Goal: Information Seeking & Learning: Learn about a topic

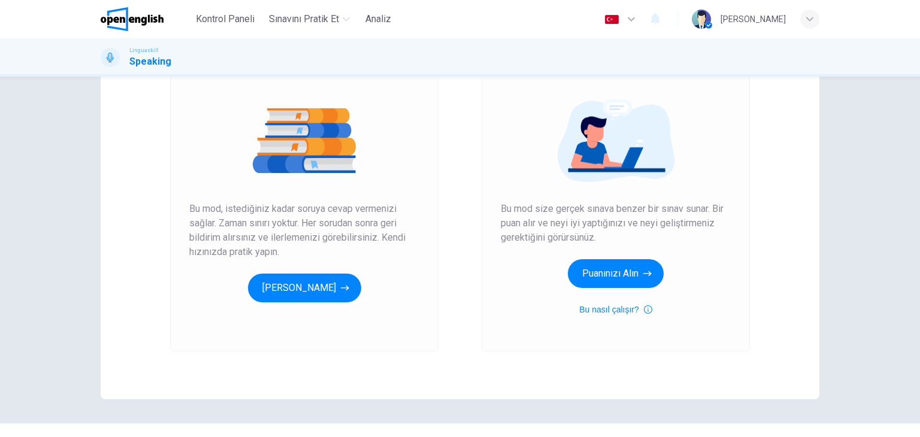
scroll to position [142, 0]
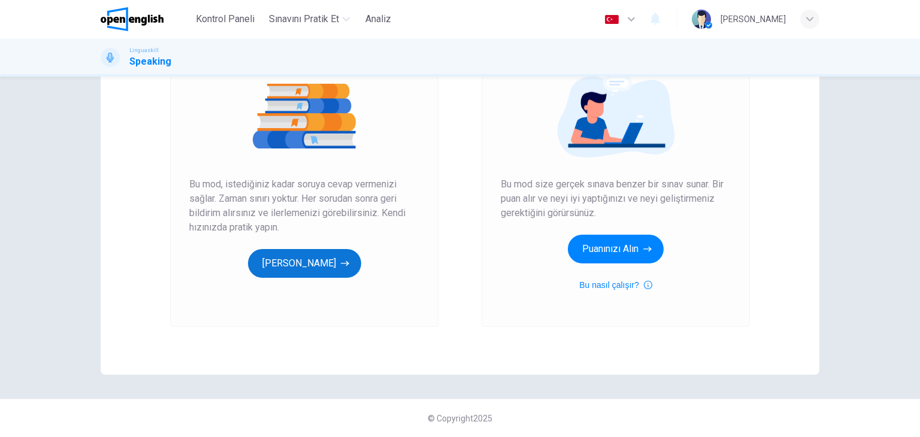
click at [305, 259] on button "[PERSON_NAME]" at bounding box center [304, 263] width 113 height 29
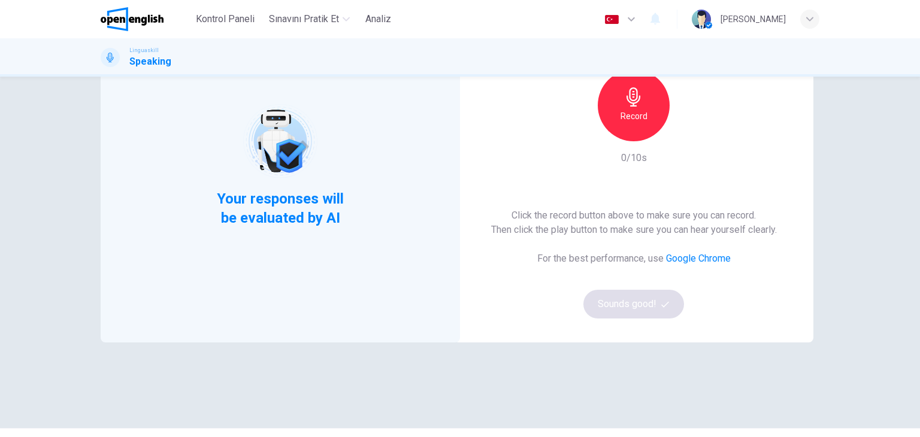
scroll to position [120, 0]
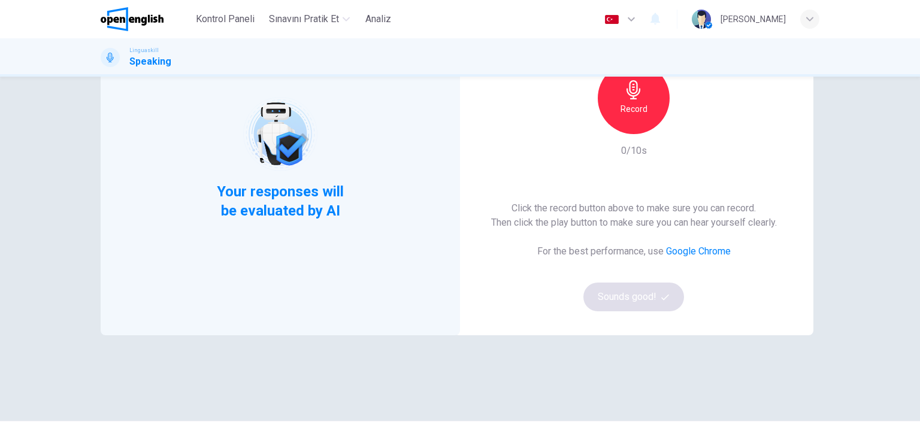
click at [630, 108] on h6 "Record" at bounding box center [633, 109] width 27 height 14
click at [626, 125] on div "Stop" at bounding box center [633, 98] width 72 height 72
click at [683, 128] on icon "button" at bounding box center [689, 125] width 12 height 12
click at [650, 286] on button "Sounds good!" at bounding box center [633, 297] width 101 height 29
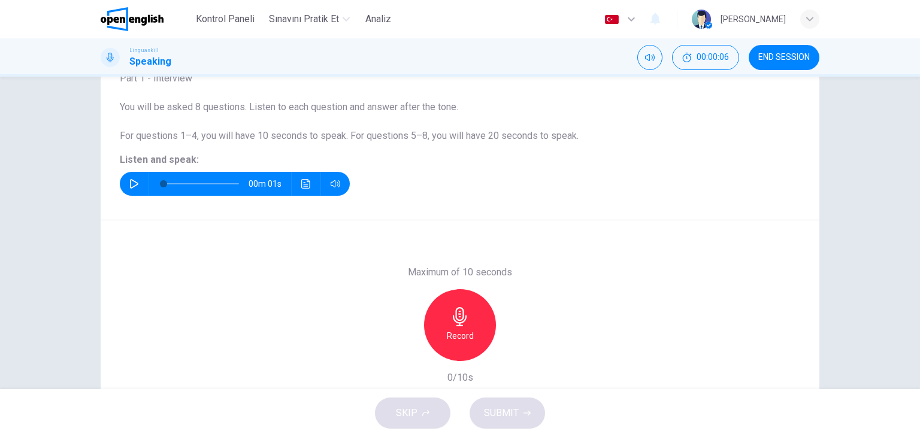
scroll to position [60, 0]
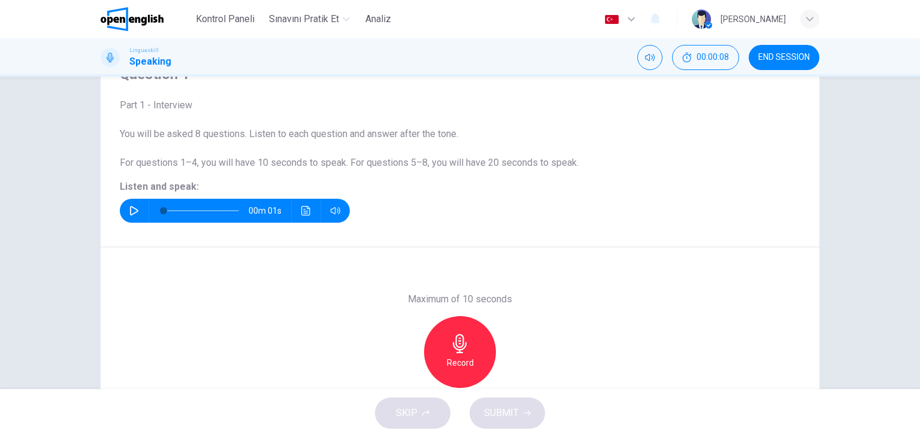
click at [129, 207] on icon "button" at bounding box center [134, 211] width 10 height 10
click at [473, 346] on div "Record" at bounding box center [460, 352] width 72 height 72
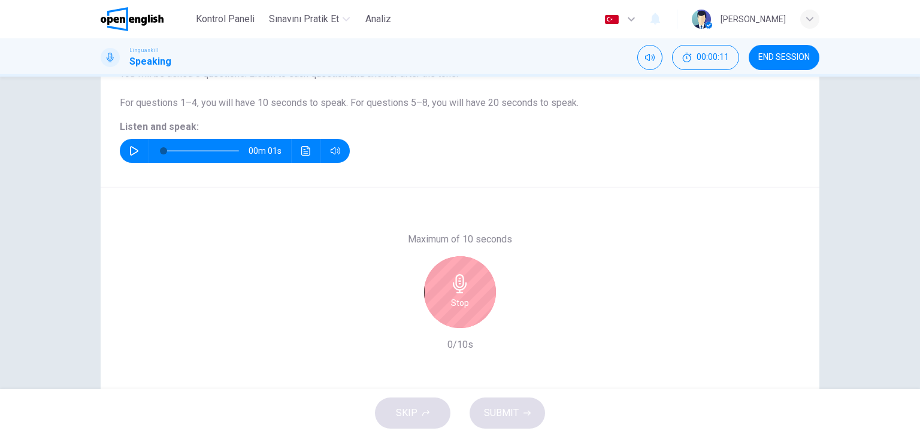
scroll to position [151, 0]
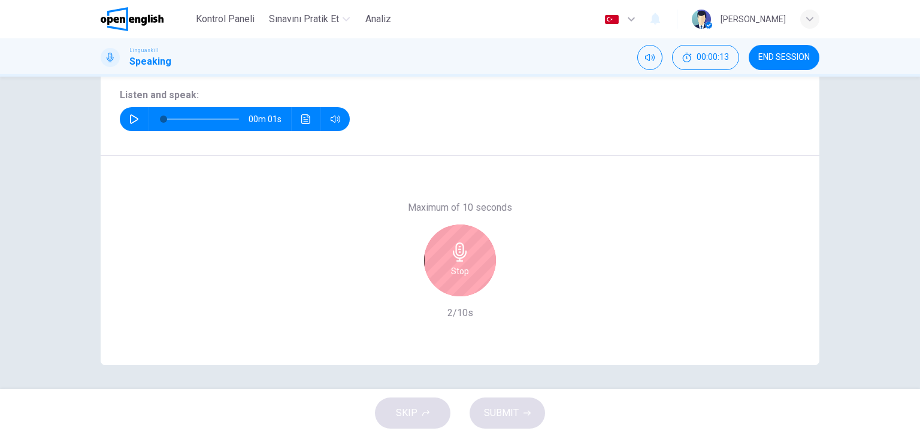
click at [467, 254] on div "Stop" at bounding box center [460, 261] width 72 height 72
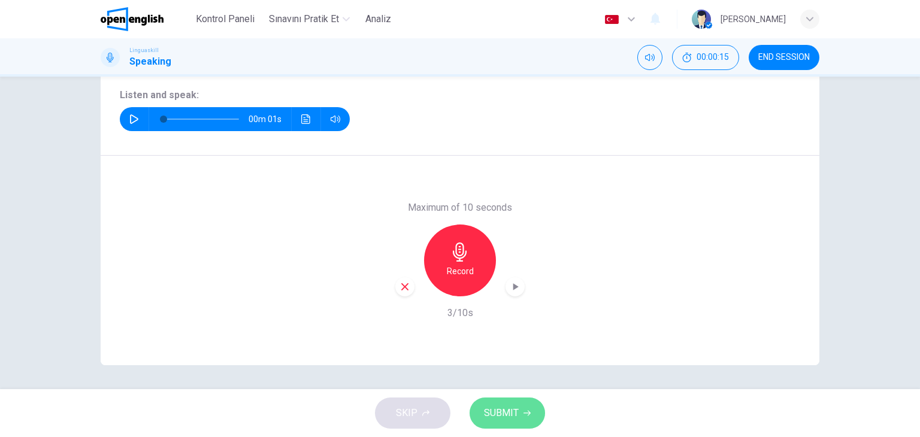
click at [512, 409] on span "SUBMIT" at bounding box center [501, 413] width 35 height 17
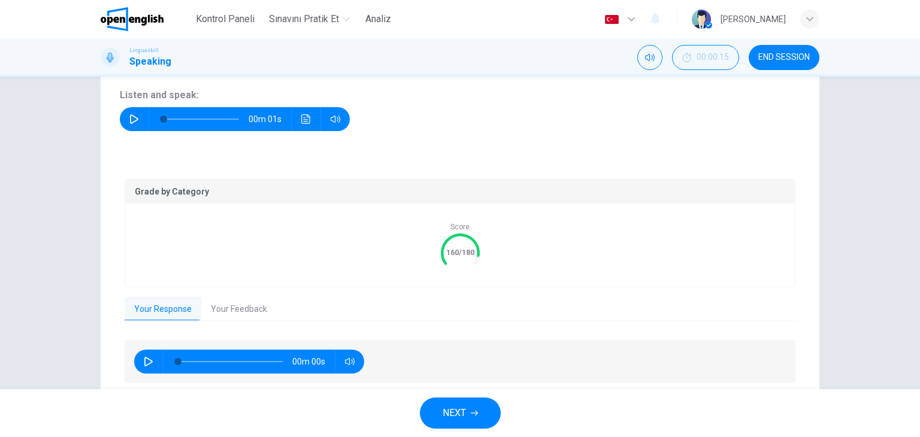
scroll to position [195, 0]
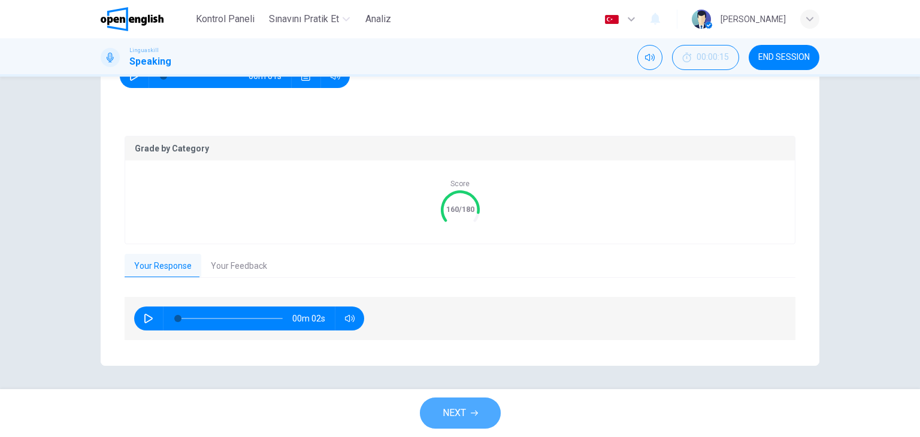
click at [467, 417] on button "NEXT" at bounding box center [460, 413] width 81 height 31
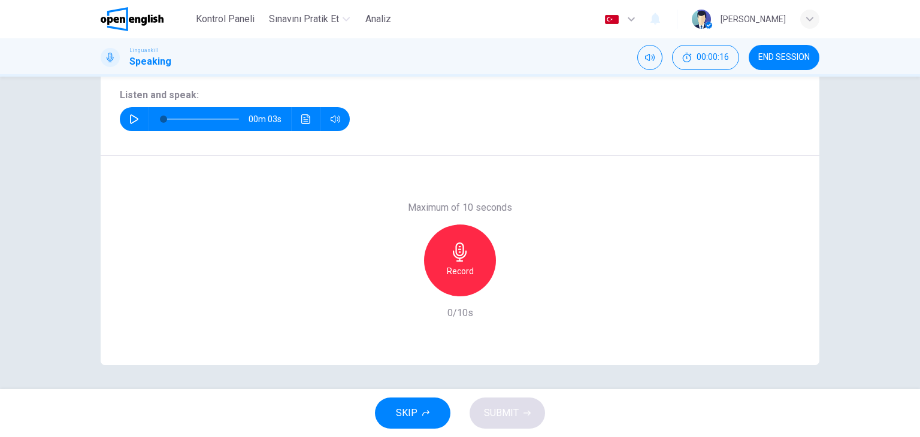
scroll to position [0, 0]
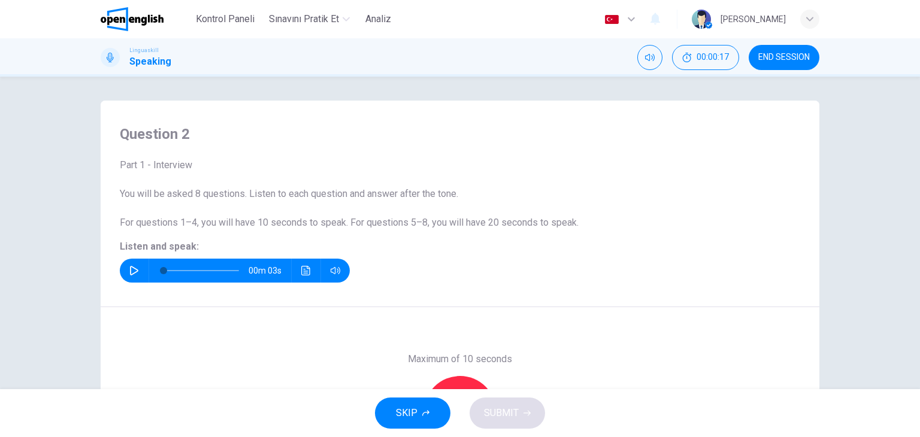
click at [126, 264] on button "button" at bounding box center [134, 271] width 19 height 24
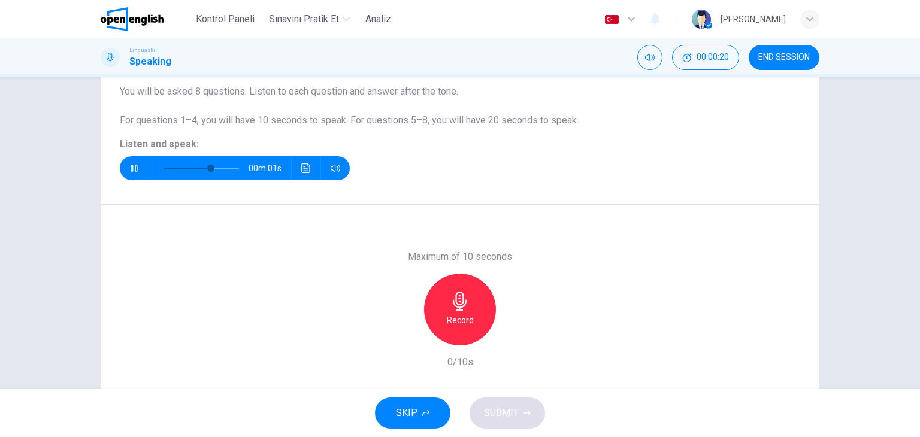
scroll to position [151, 0]
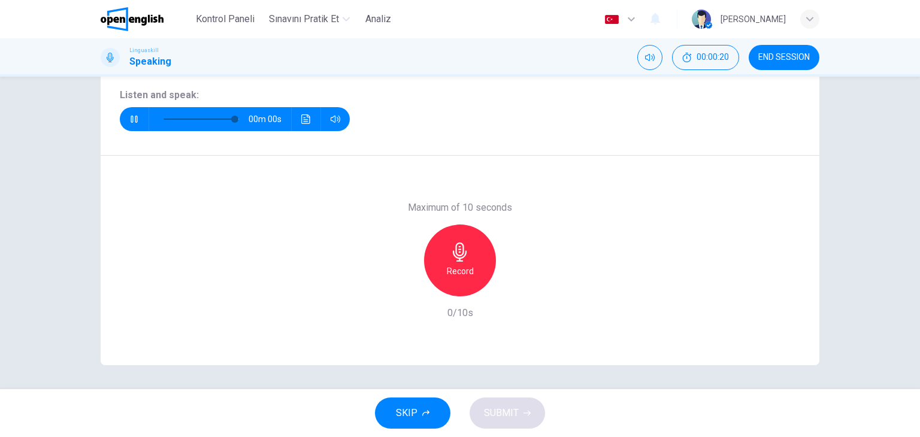
type input "*"
click at [462, 257] on icon "button" at bounding box center [459, 251] width 19 height 19
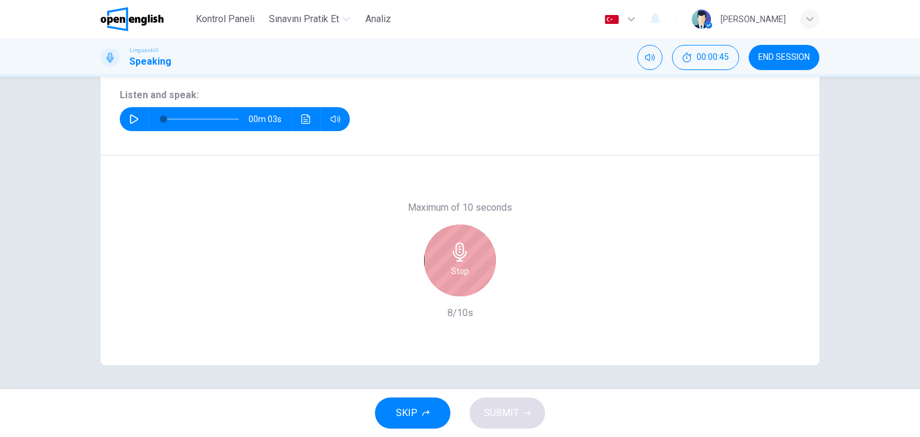
click at [462, 257] on icon "button" at bounding box center [459, 251] width 19 height 19
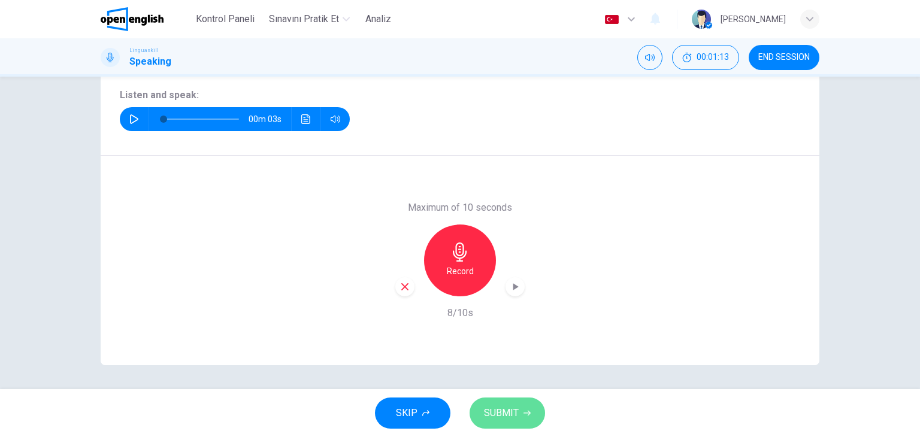
click at [512, 410] on span "SUBMIT" at bounding box center [501, 413] width 35 height 17
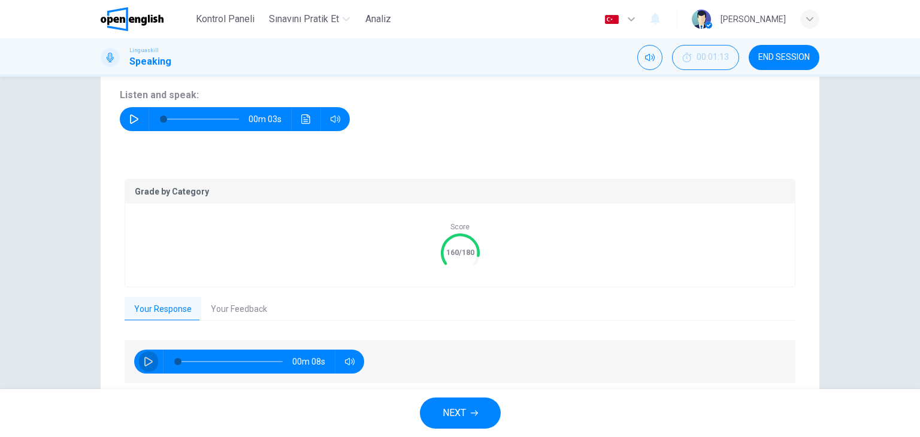
click at [144, 357] on icon "button" at bounding box center [148, 362] width 8 height 10
type input "**"
click at [227, 311] on button "Your Feedback" at bounding box center [238, 309] width 75 height 25
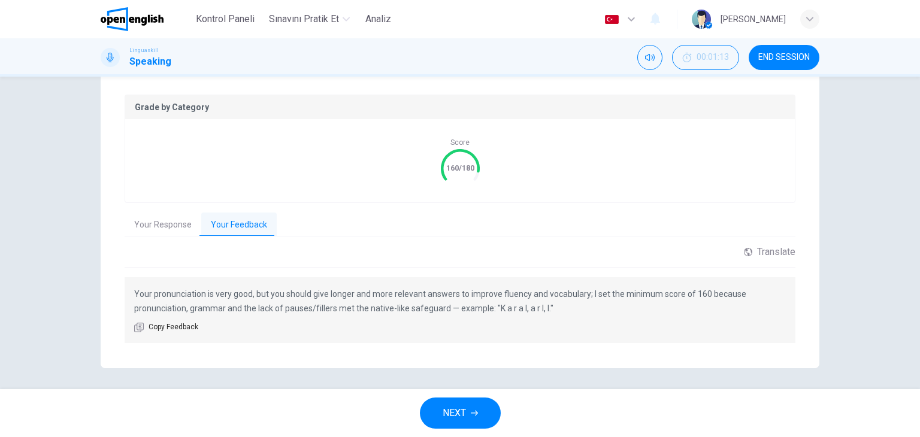
scroll to position [239, 0]
click at [165, 214] on button "Your Response" at bounding box center [163, 222] width 77 height 25
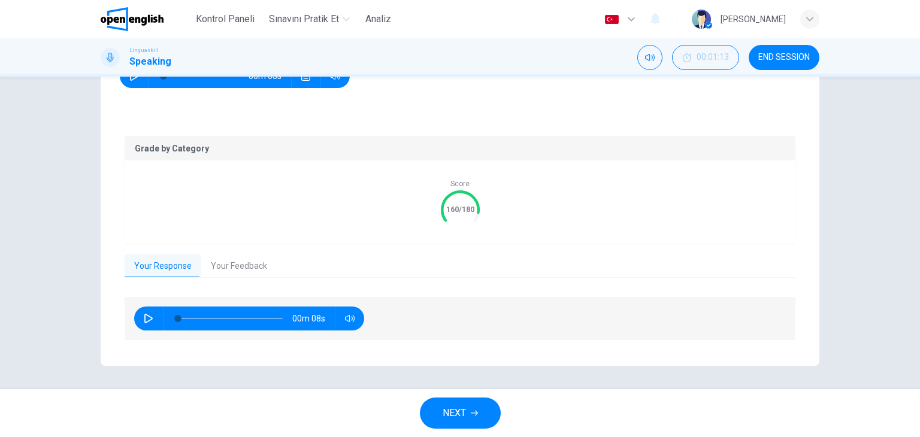
click at [151, 316] on button "button" at bounding box center [148, 319] width 19 height 24
click at [226, 260] on button "Your Feedback" at bounding box center [238, 266] width 75 height 25
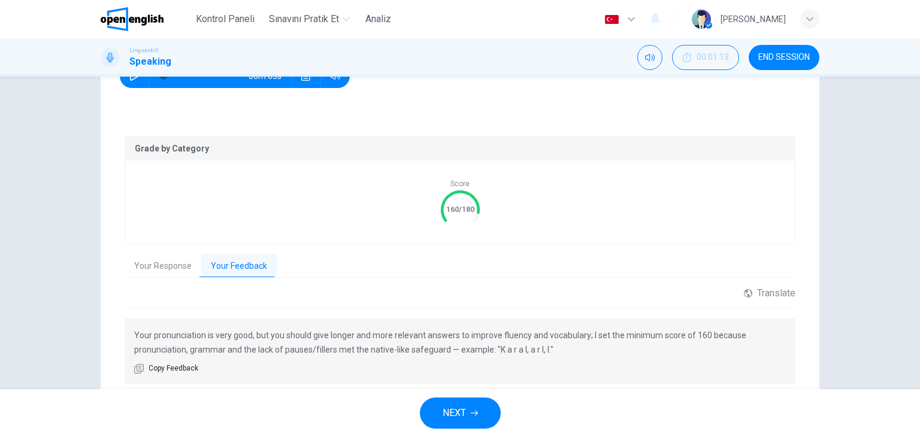
drag, startPoint x: 544, startPoint y: 352, endPoint x: 474, endPoint y: 348, distance: 69.6
click at [474, 348] on p "Your pronunciation is very good, but you should give longer and more relevant a…" at bounding box center [459, 342] width 651 height 29
click at [159, 260] on button "Your Response" at bounding box center [163, 266] width 77 height 25
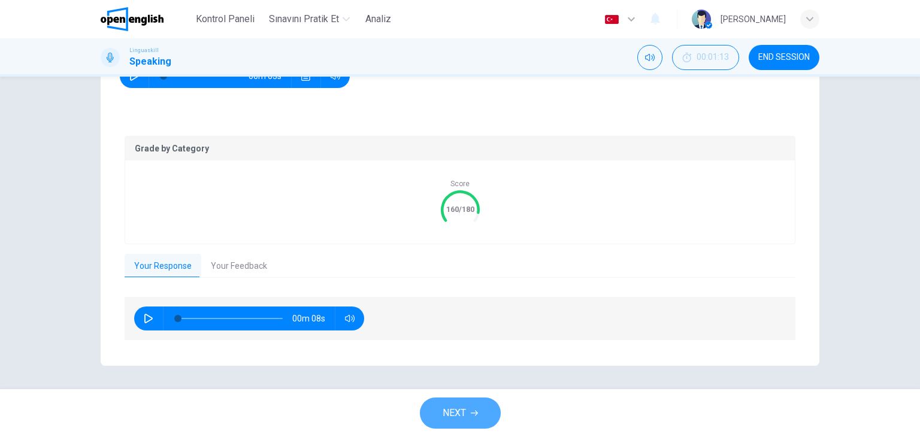
click at [481, 415] on button "NEXT" at bounding box center [460, 413] width 81 height 31
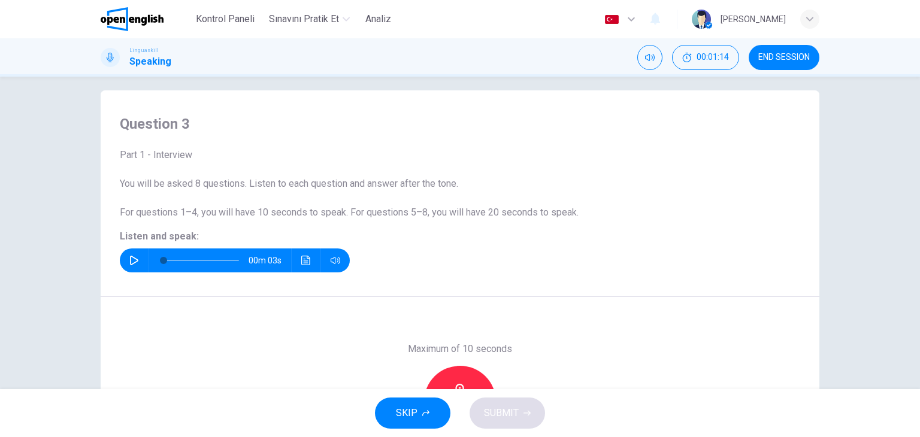
scroll to position [0, 0]
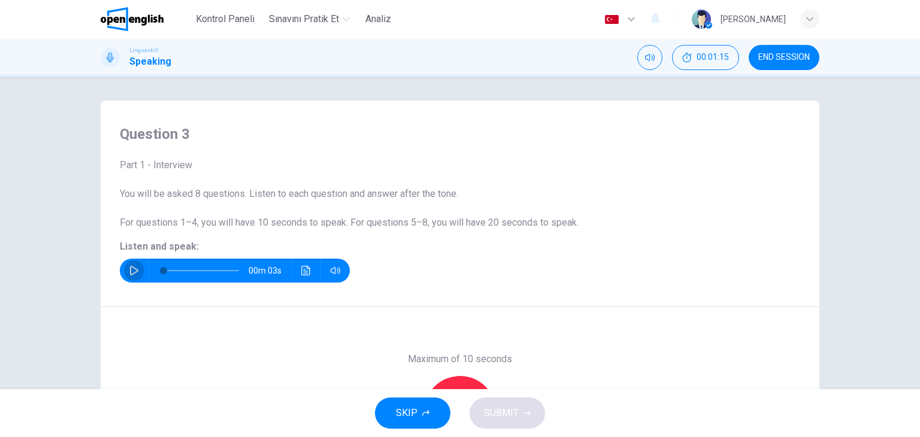
click at [134, 269] on icon "button" at bounding box center [134, 271] width 8 height 10
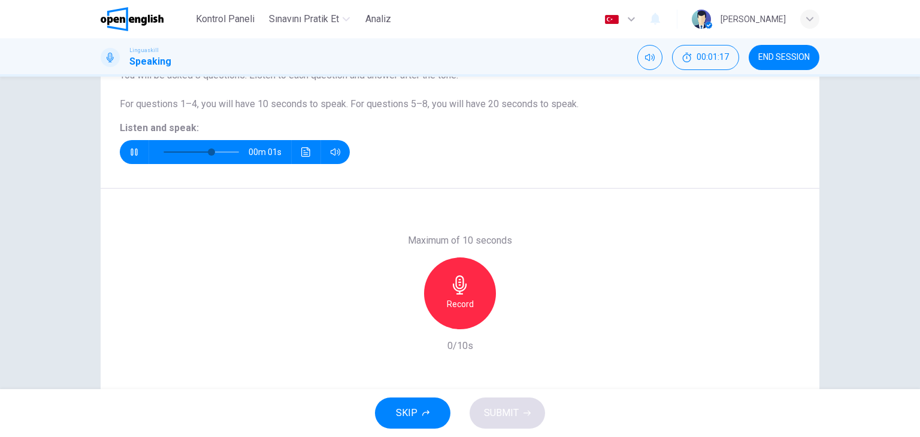
scroll to position [151, 0]
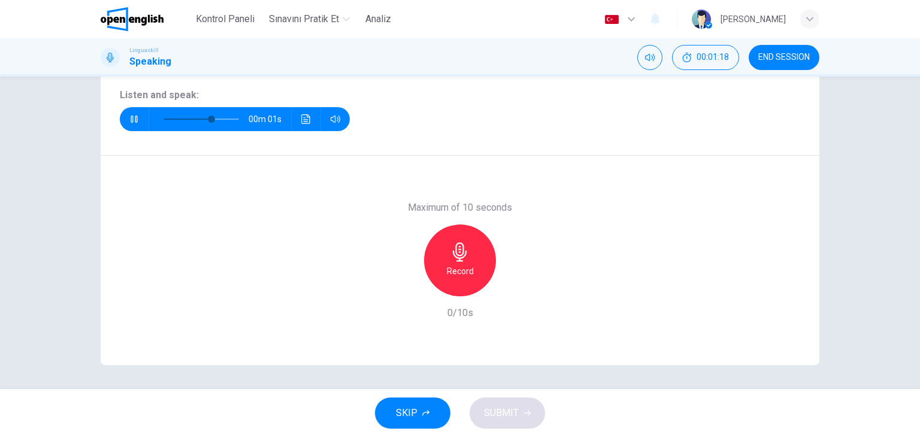
type input "*"
click at [459, 275] on h6 "Record" at bounding box center [460, 271] width 27 height 14
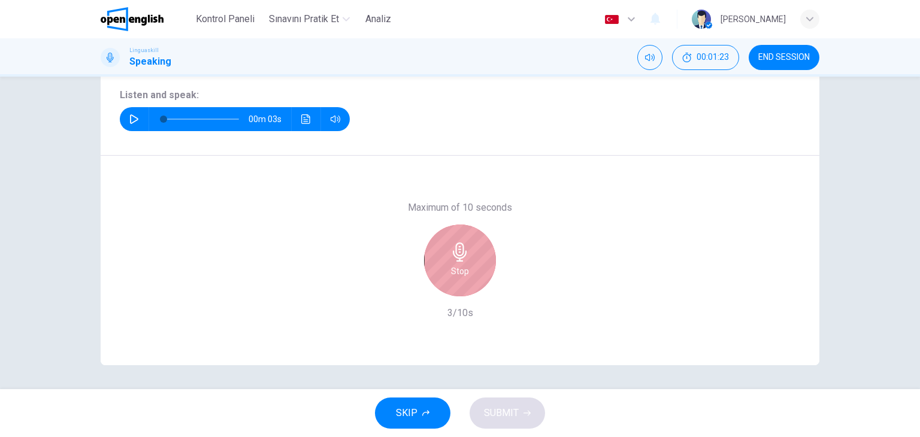
click at [469, 245] on div "Stop" at bounding box center [460, 261] width 72 height 72
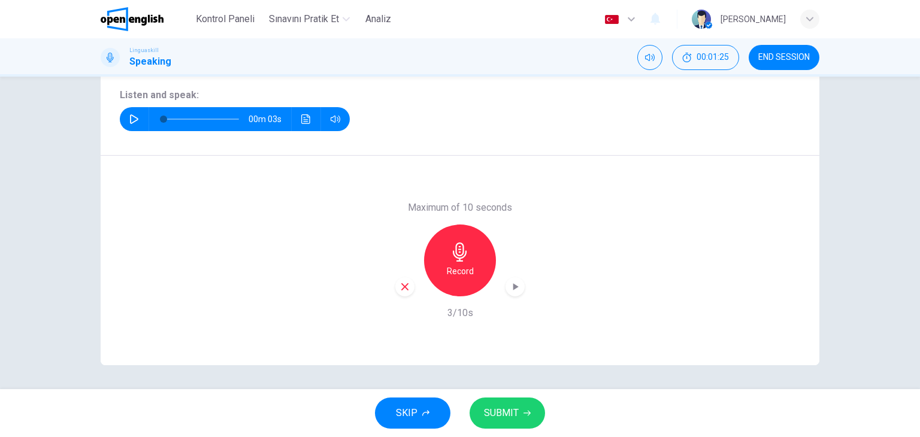
click at [517, 288] on icon "button" at bounding box center [515, 287] width 12 height 12
click at [407, 286] on div "button" at bounding box center [404, 286] width 19 height 19
click at [447, 267] on h6 "Record" at bounding box center [460, 271] width 27 height 14
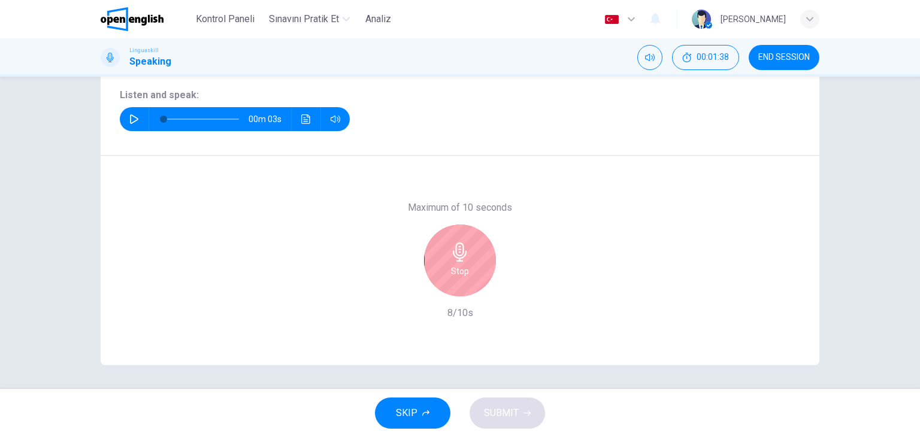
click at [444, 267] on div "Stop" at bounding box center [460, 261] width 72 height 72
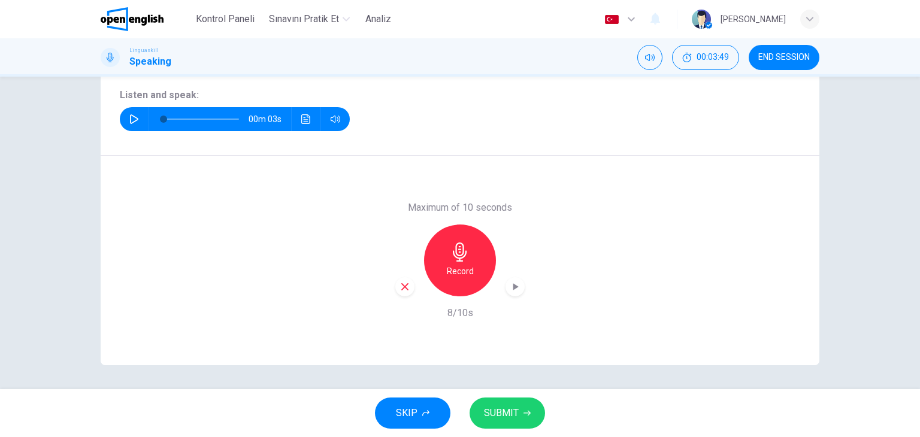
click at [391, 285] on div "Maximum of 10 seconds Record 8/10s" at bounding box center [460, 261] width 718 height 210
click at [399, 286] on icon "button" at bounding box center [404, 286] width 11 height 11
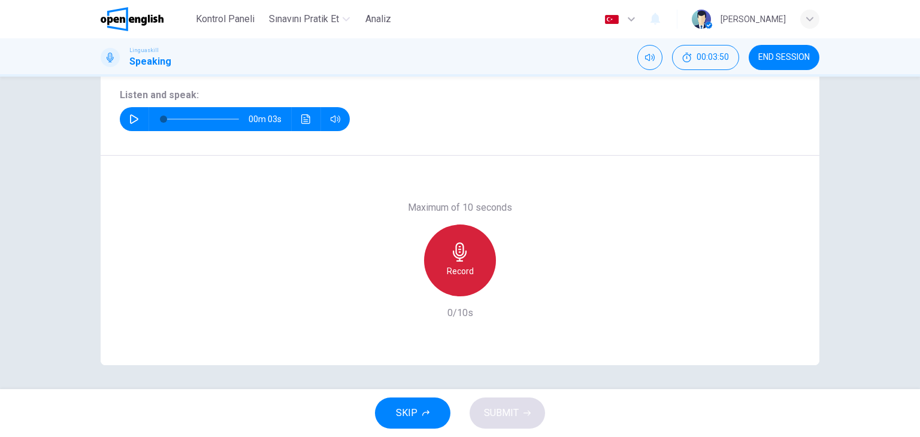
click at [468, 259] on div "Record" at bounding box center [460, 261] width 72 height 72
click at [468, 259] on div "Stop" at bounding box center [460, 261] width 72 height 72
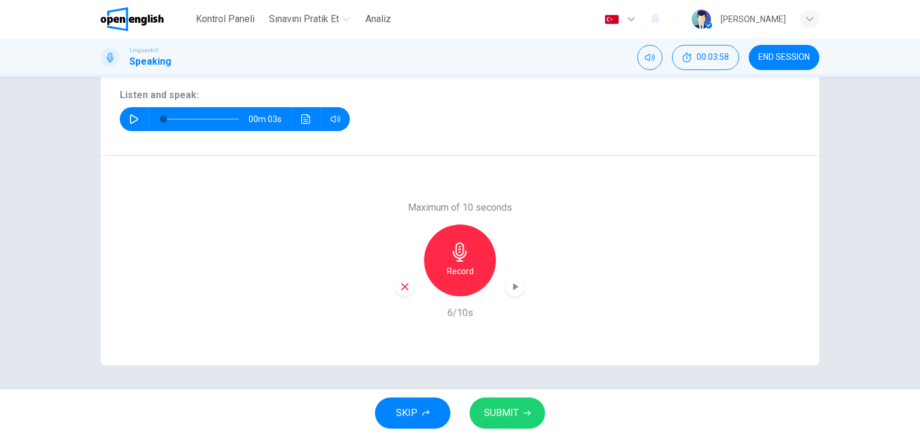
click at [515, 421] on button "SUBMIT" at bounding box center [506, 413] width 75 height 31
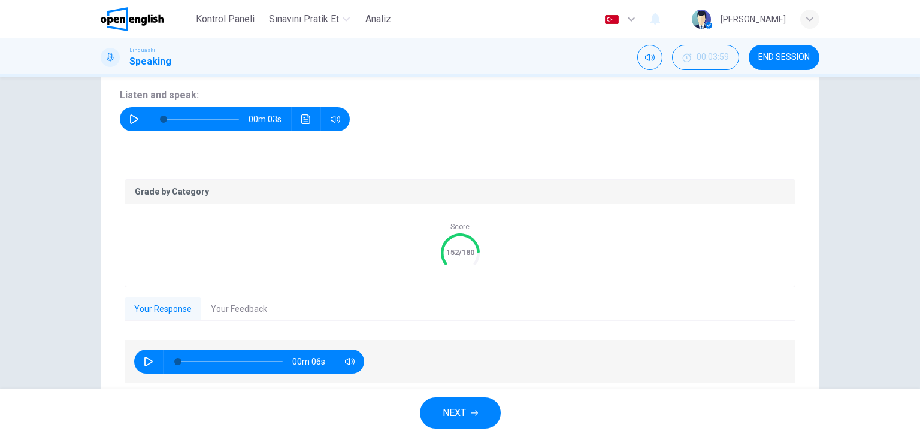
click at [224, 308] on button "Your Feedback" at bounding box center [238, 309] width 75 height 25
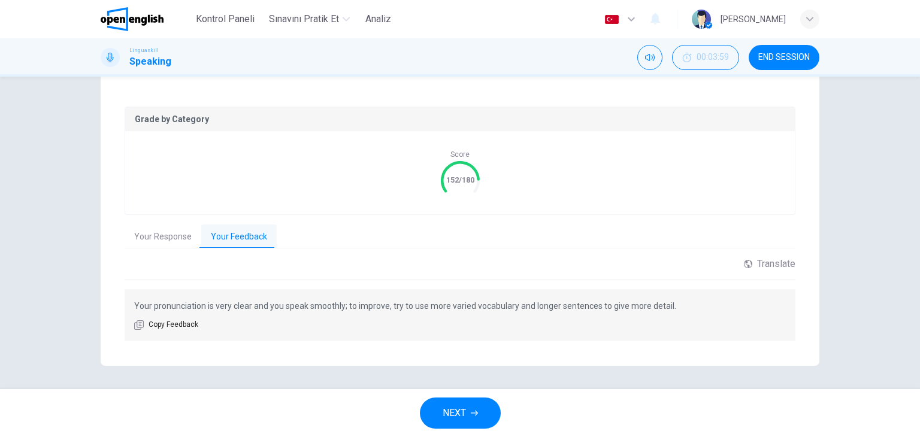
scroll to position [225, 0]
click at [154, 304] on p "Your pronunciation is very clear and you speak smoothly; to improve, try to use…" at bounding box center [459, 305] width 651 height 14
click at [176, 238] on button "Your Response" at bounding box center [163, 236] width 77 height 25
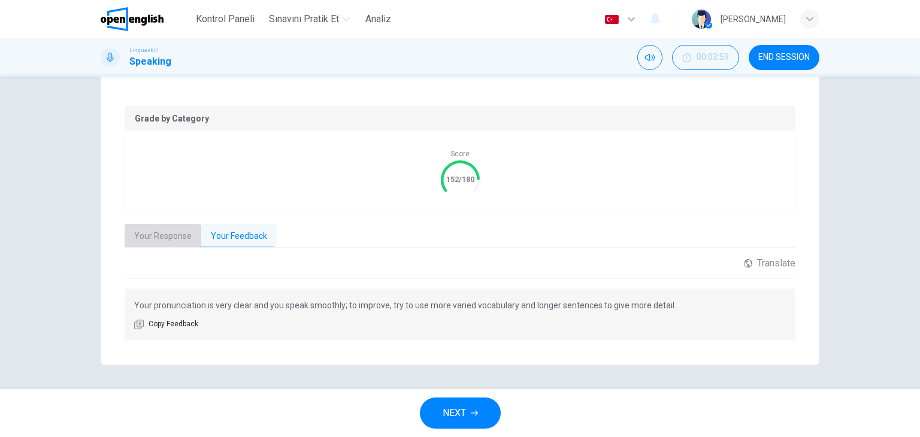
scroll to position [195, 0]
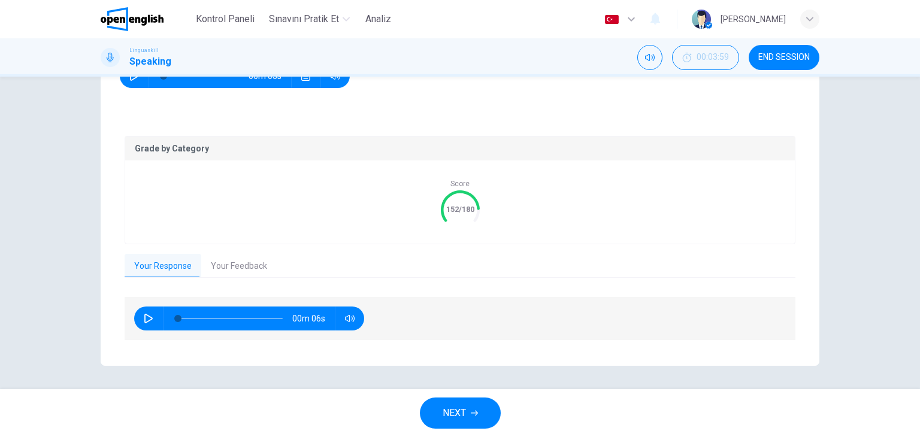
click at [144, 319] on icon "button" at bounding box center [149, 319] width 10 height 10
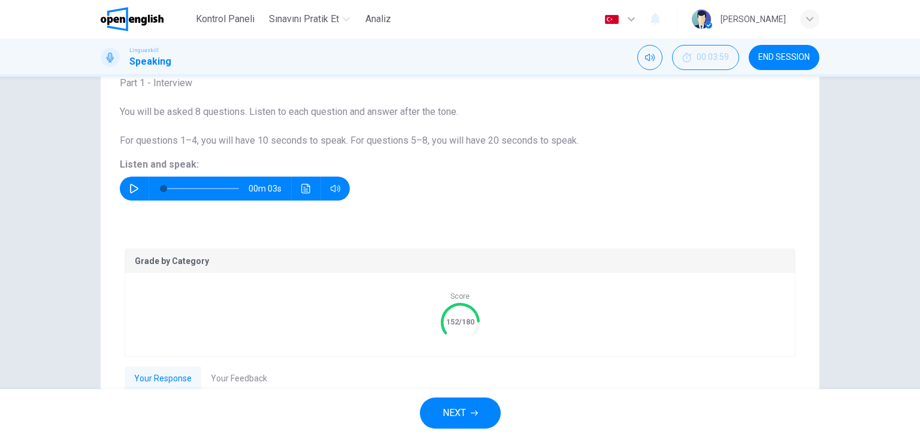
scroll to position [75, 0]
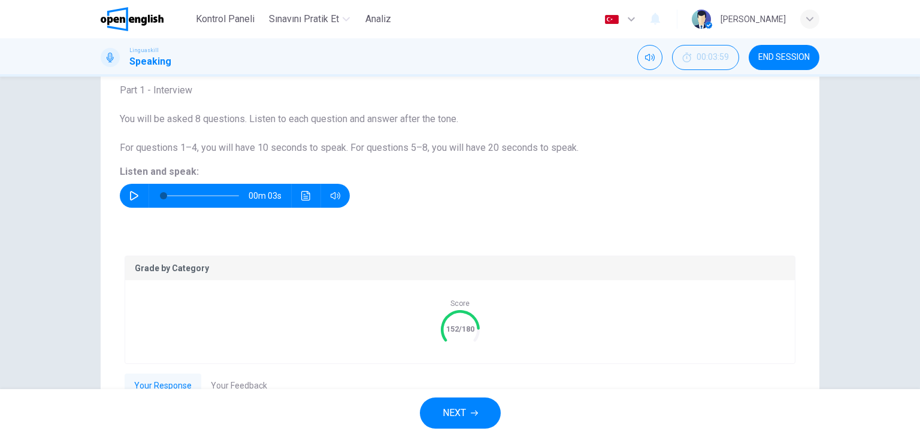
type input "*"
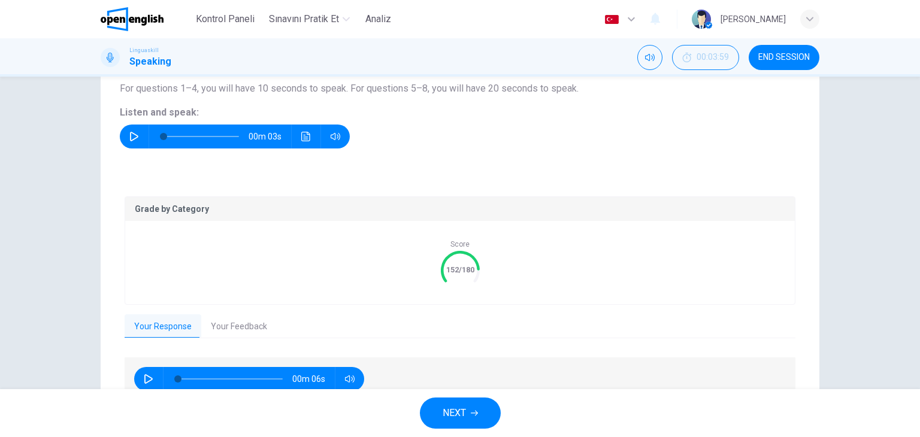
scroll to position [195, 0]
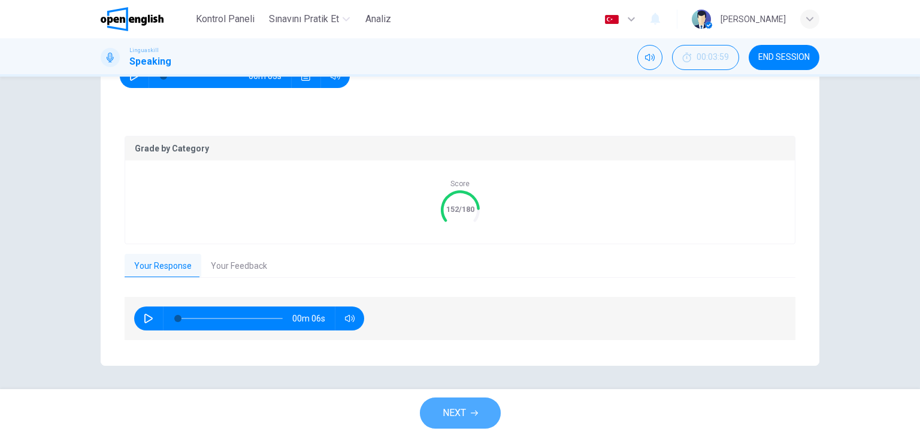
click at [480, 398] on button "NEXT" at bounding box center [460, 413] width 81 height 31
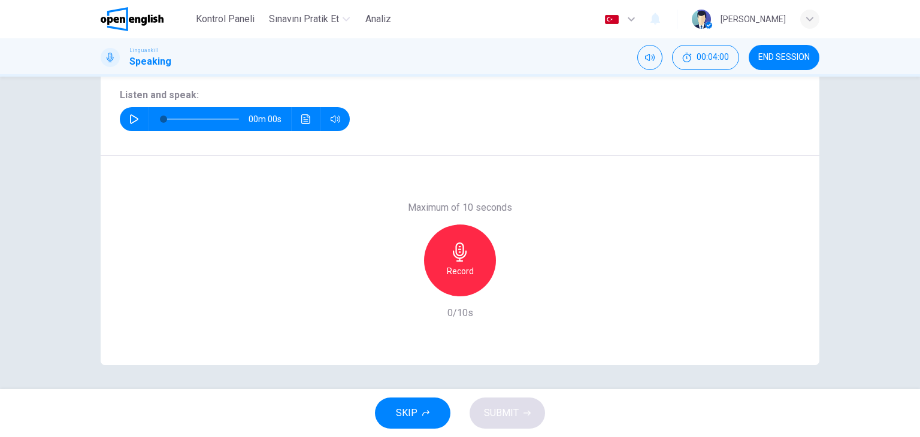
scroll to position [0, 0]
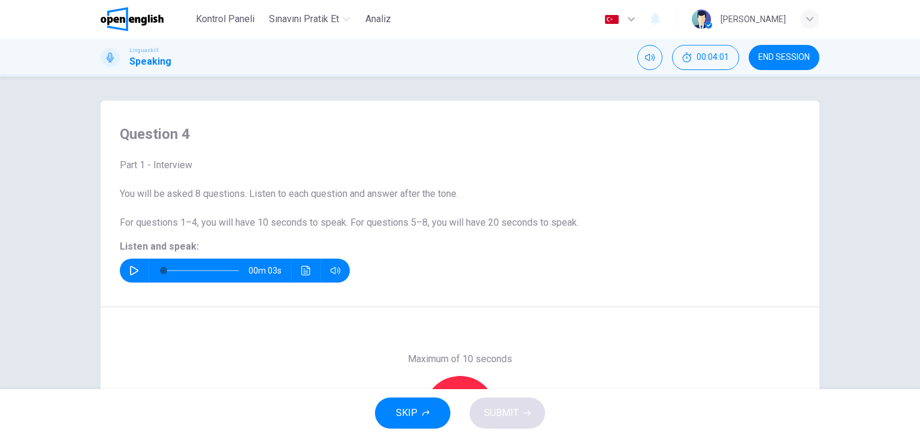
click at [133, 271] on icon "button" at bounding box center [134, 271] width 10 height 10
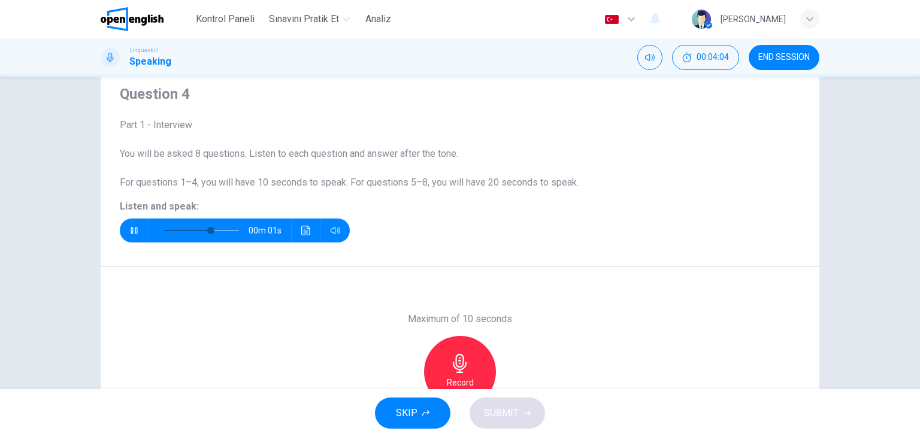
scroll to position [120, 0]
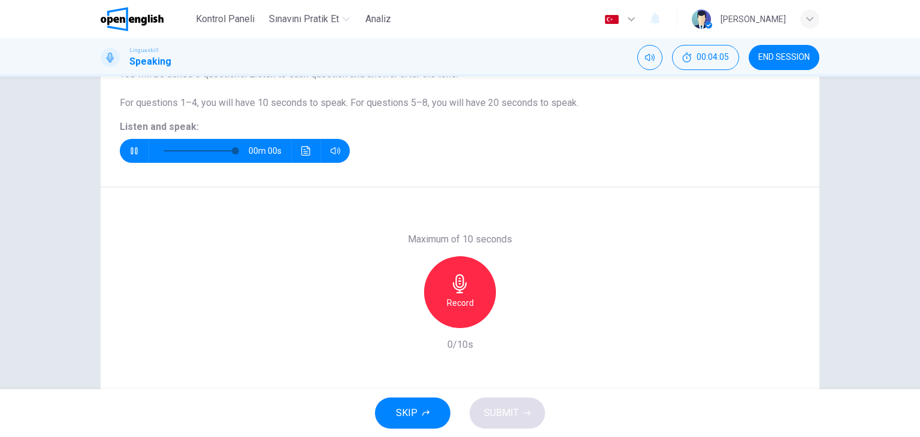
type input "*"
click at [472, 295] on div "Record" at bounding box center [460, 292] width 72 height 72
click at [486, 284] on div "Stop" at bounding box center [460, 292] width 72 height 72
click at [395, 317] on div "button" at bounding box center [404, 318] width 19 height 19
click at [448, 299] on h6 "Record" at bounding box center [460, 303] width 27 height 14
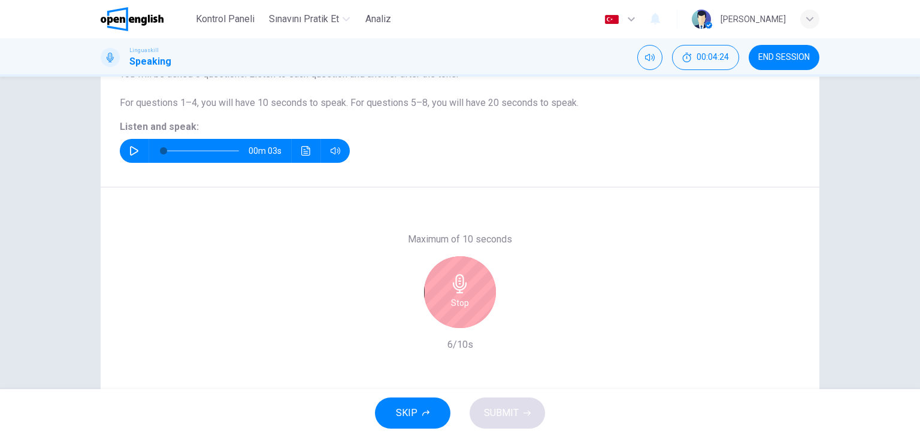
click at [450, 290] on icon "button" at bounding box center [459, 283] width 19 height 19
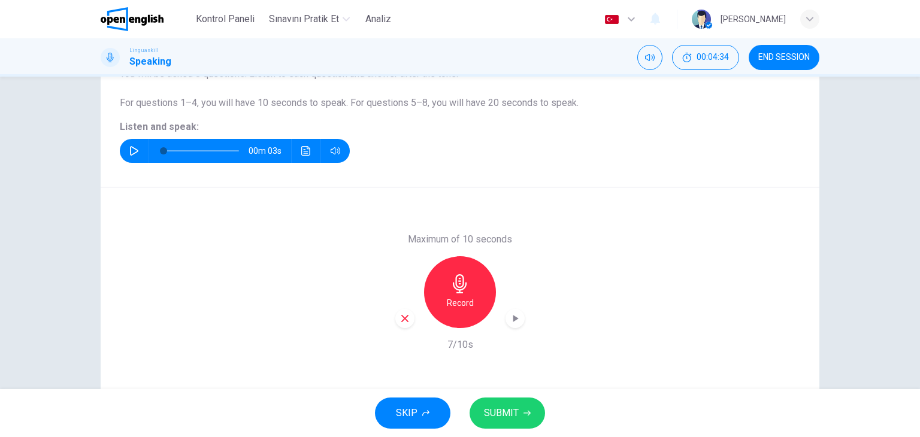
click at [501, 401] on button "SUBMIT" at bounding box center [506, 413] width 75 height 31
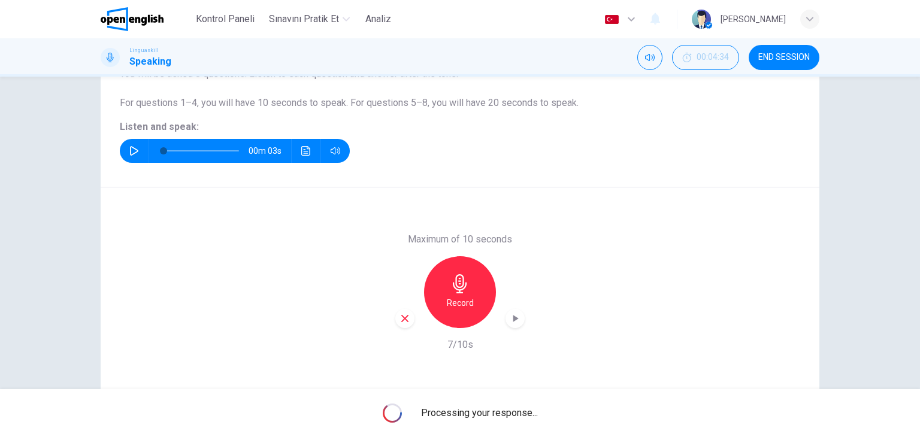
click at [509, 319] on icon "button" at bounding box center [515, 319] width 12 height 12
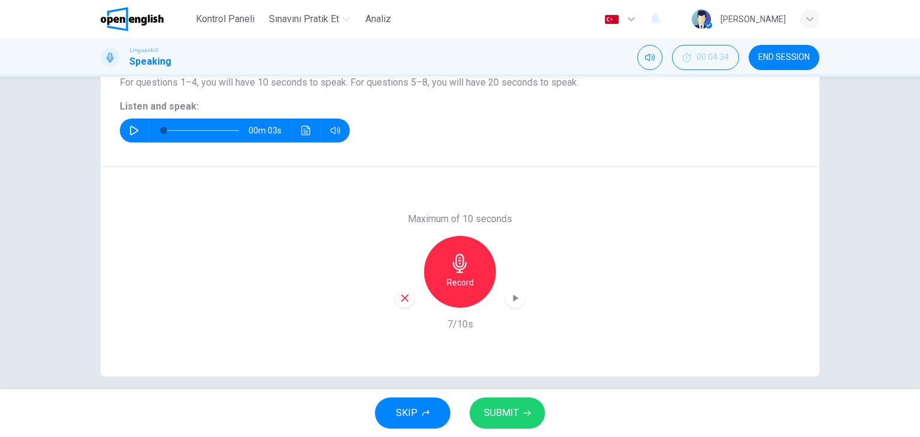
scroll to position [151, 0]
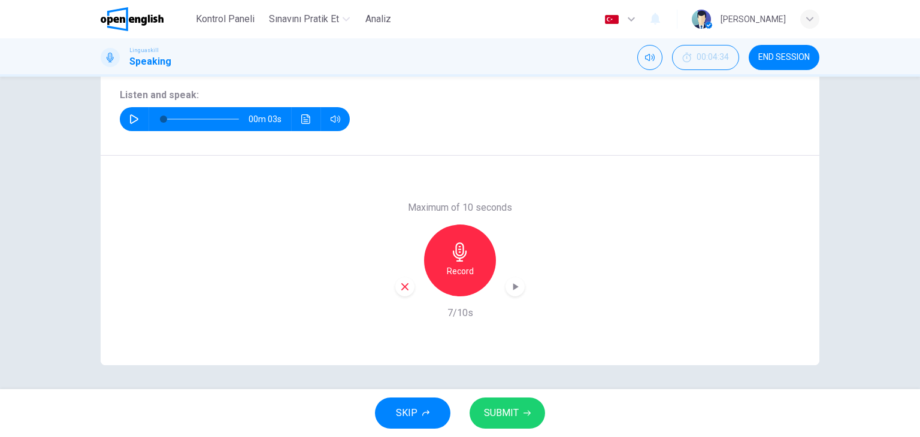
click at [526, 415] on icon "button" at bounding box center [526, 413] width 7 height 7
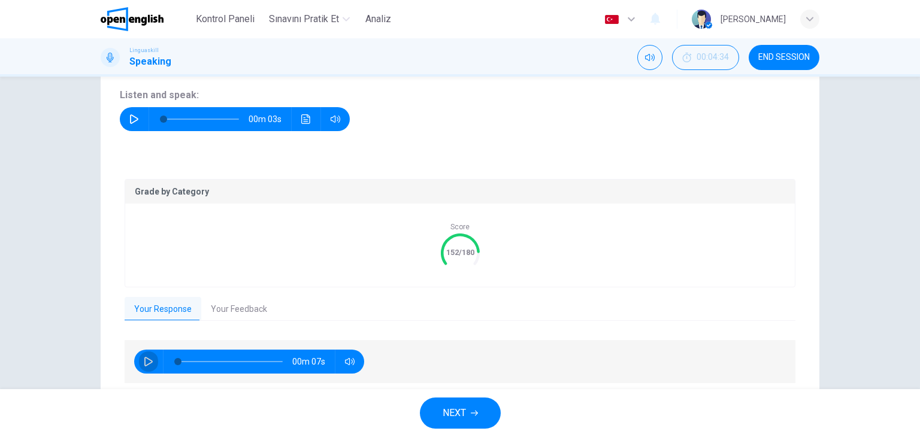
click at [145, 366] on button "button" at bounding box center [148, 362] width 19 height 24
click at [229, 307] on button "Your Feedback" at bounding box center [238, 309] width 75 height 25
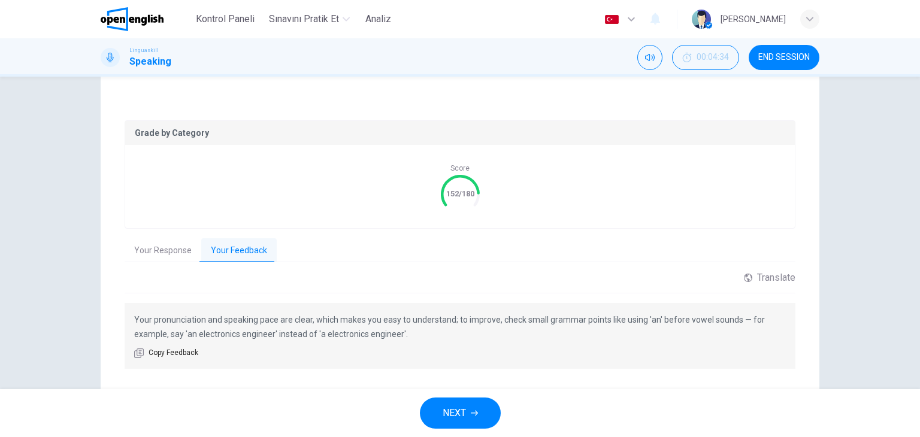
scroll to position [211, 0]
click at [186, 246] on button "Your Response" at bounding box center [163, 249] width 77 height 25
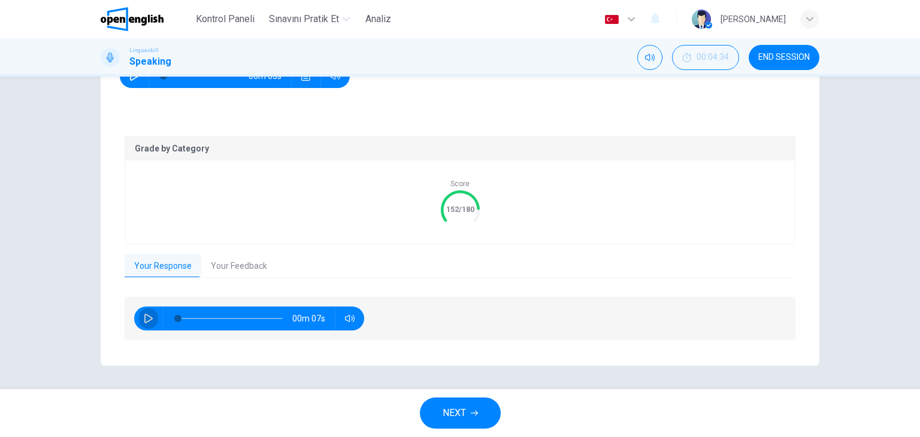
click at [144, 321] on icon "button" at bounding box center [148, 319] width 8 height 10
type input "**"
click at [224, 267] on button "Your Feedback" at bounding box center [238, 266] width 75 height 25
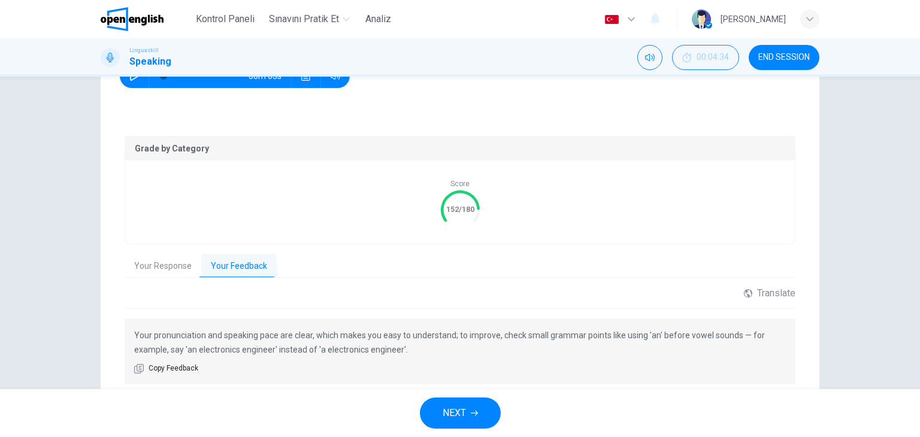
click at [471, 405] on button "NEXT" at bounding box center [460, 413] width 81 height 31
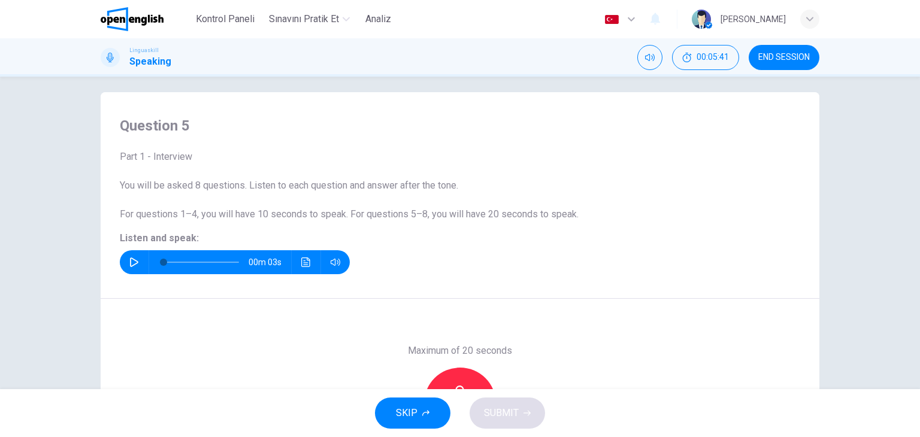
scroll to position [0, 0]
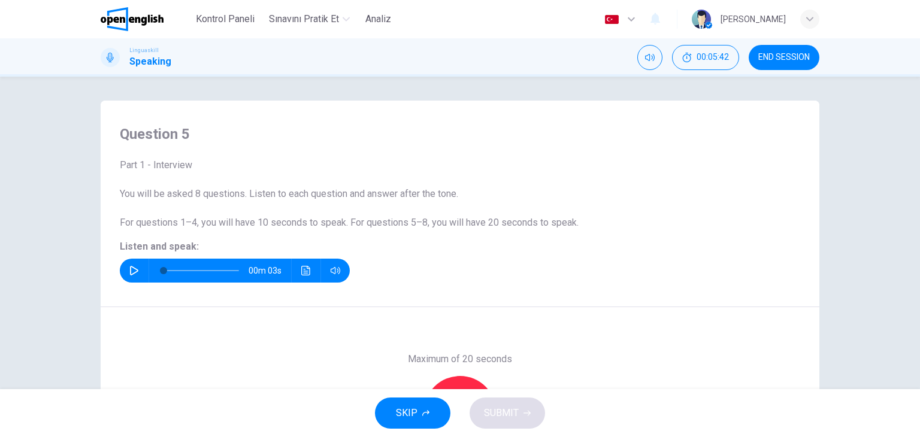
click at [134, 268] on icon "button" at bounding box center [134, 271] width 10 height 10
type input "*"
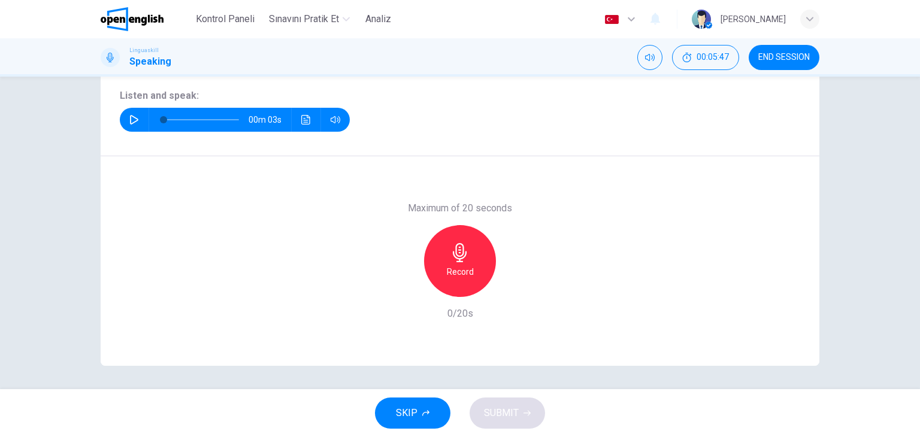
scroll to position [151, 0]
click at [472, 254] on div "Record" at bounding box center [460, 261] width 72 height 72
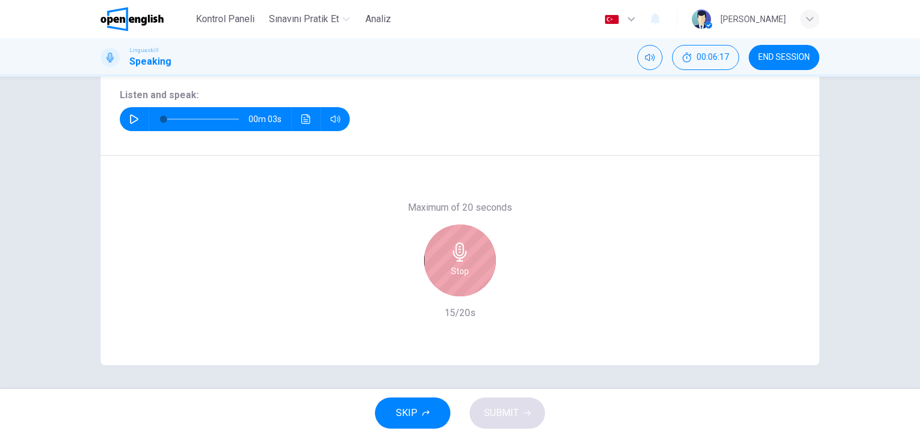
click at [472, 254] on div "Stop" at bounding box center [460, 261] width 72 height 72
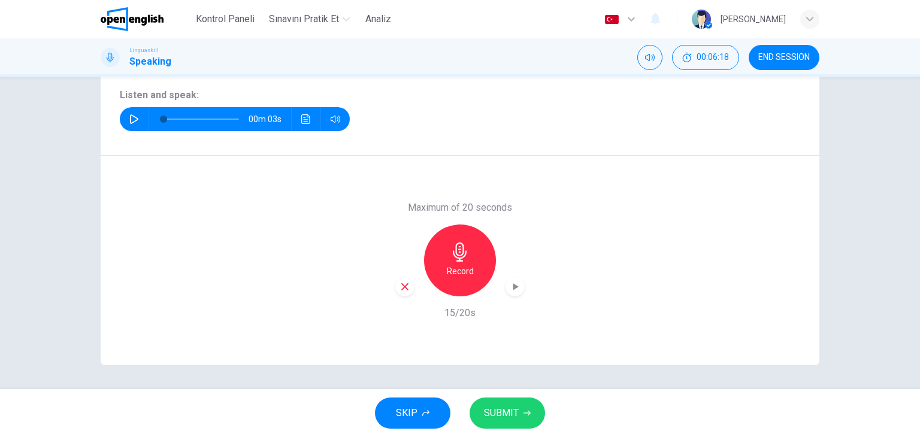
click at [399, 289] on icon "button" at bounding box center [404, 286] width 11 height 11
click at [447, 271] on h6 "Record" at bounding box center [460, 271] width 27 height 14
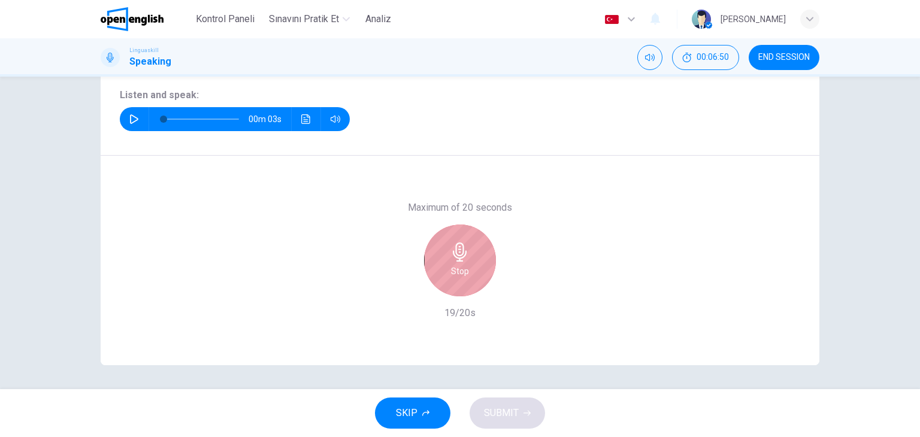
click at [450, 247] on icon "button" at bounding box center [459, 251] width 19 height 19
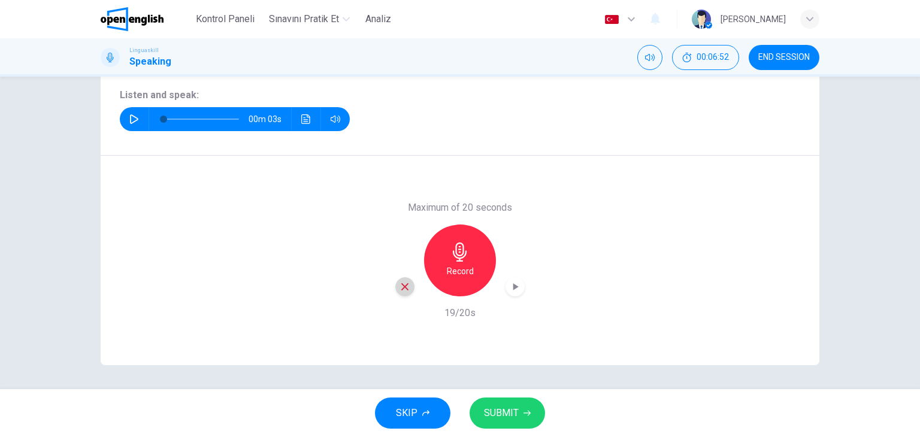
click at [401, 292] on div "button" at bounding box center [404, 286] width 19 height 19
click at [457, 254] on icon "button" at bounding box center [460, 251] width 14 height 19
click at [402, 292] on div "button" at bounding box center [404, 286] width 19 height 19
click at [452, 248] on icon "button" at bounding box center [459, 251] width 19 height 19
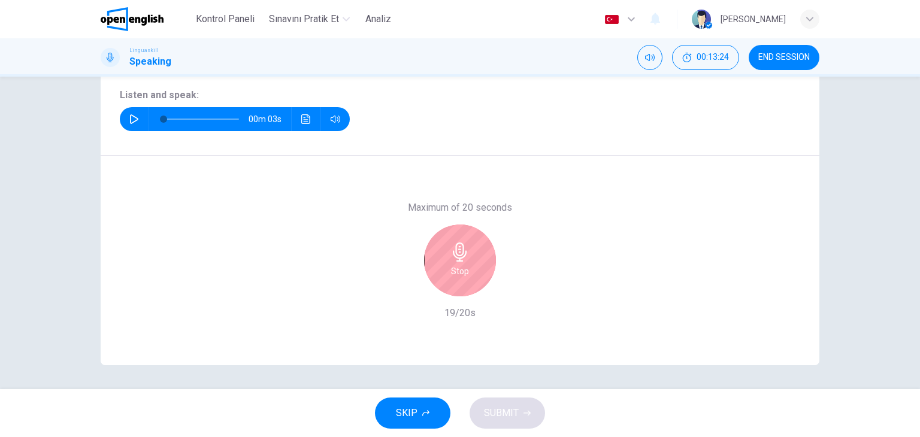
click at [450, 248] on icon "button" at bounding box center [459, 251] width 19 height 19
click at [453, 248] on icon "button" at bounding box center [460, 251] width 14 height 19
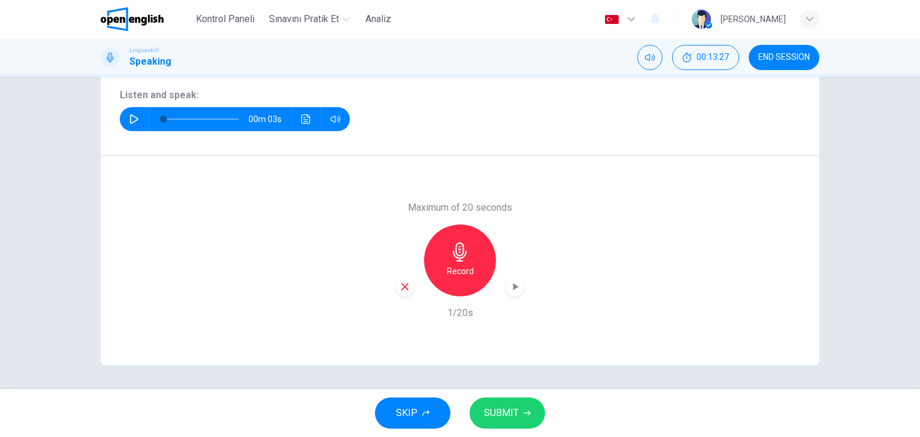
click at [399, 281] on icon "button" at bounding box center [404, 286] width 11 height 11
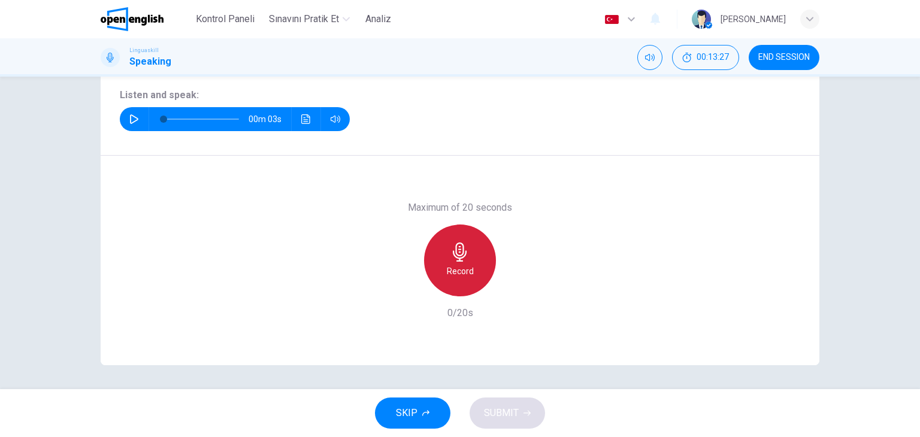
click at [464, 255] on icon "button" at bounding box center [459, 251] width 19 height 19
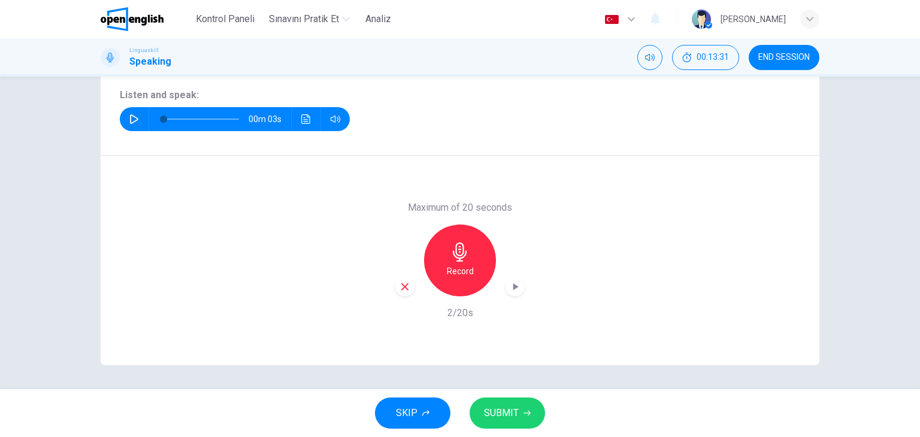
click at [399, 287] on icon "button" at bounding box center [404, 286] width 11 height 11
click at [465, 259] on icon "button" at bounding box center [459, 251] width 19 height 19
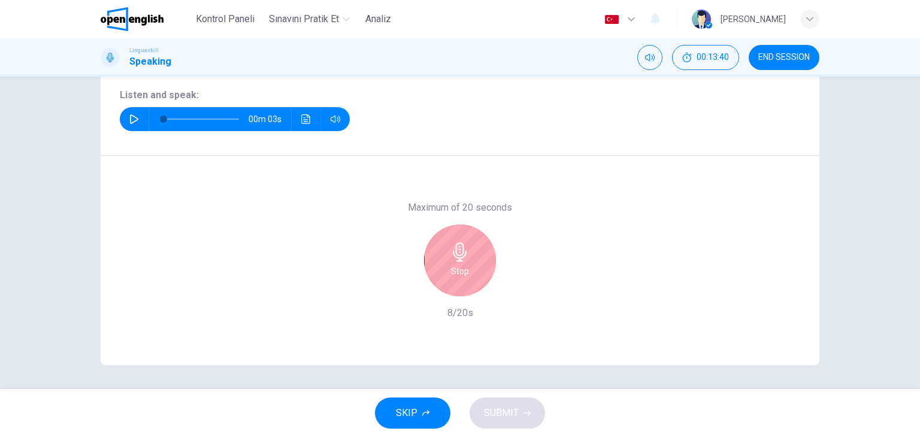
click at [448, 230] on div "Stop" at bounding box center [460, 261] width 72 height 72
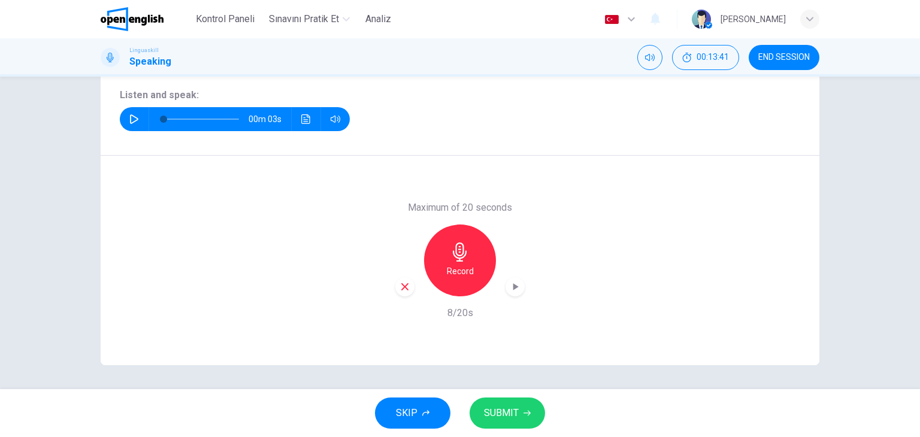
click at [407, 292] on div "button" at bounding box center [404, 286] width 19 height 19
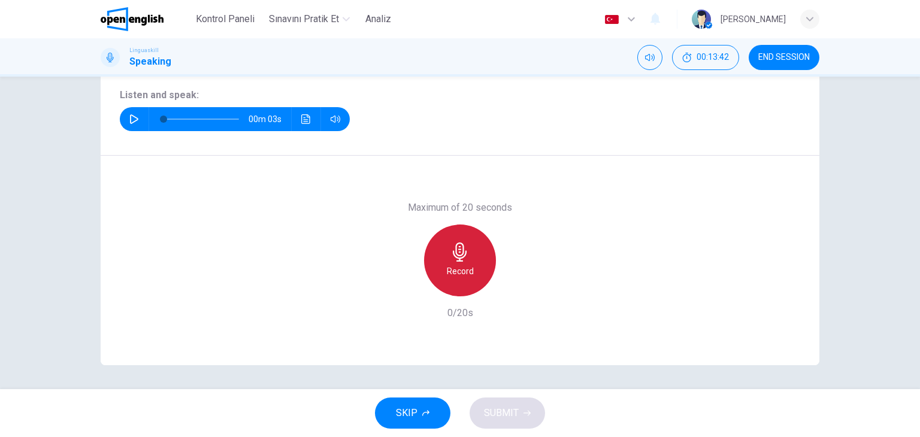
click at [447, 269] on h6 "Record" at bounding box center [460, 271] width 27 height 14
click at [446, 269] on div "Stop" at bounding box center [460, 261] width 72 height 72
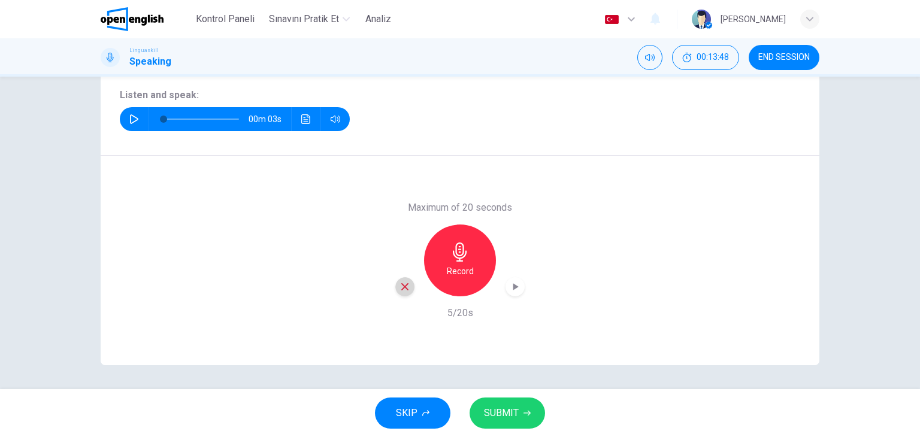
click at [402, 289] on icon "button" at bounding box center [404, 286] width 11 height 11
click at [450, 266] on h6 "Record" at bounding box center [460, 271] width 27 height 14
click at [395, 287] on div "Record" at bounding box center [459, 261] width 129 height 72
click at [404, 295] on div "button" at bounding box center [404, 286] width 19 height 19
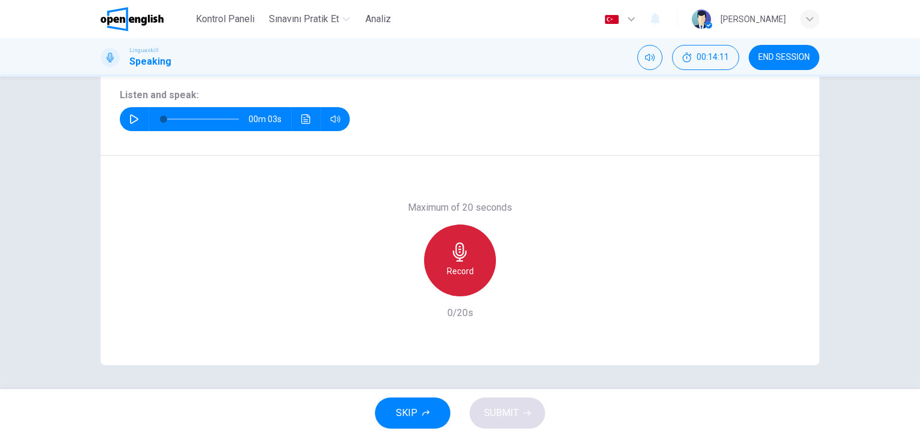
click at [438, 269] on div "Record" at bounding box center [460, 261] width 72 height 72
click at [438, 269] on div "Stop" at bounding box center [460, 261] width 72 height 72
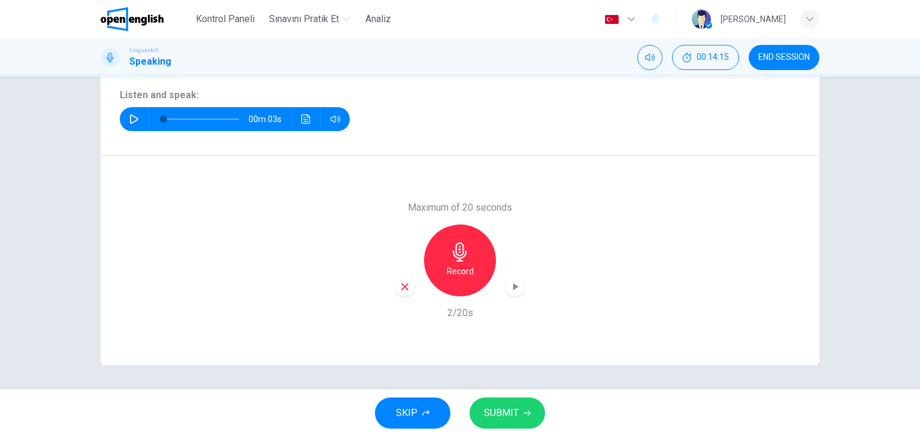
click at [402, 290] on icon "button" at bounding box center [404, 286] width 11 height 11
click at [447, 272] on h6 "Record" at bounding box center [460, 271] width 27 height 14
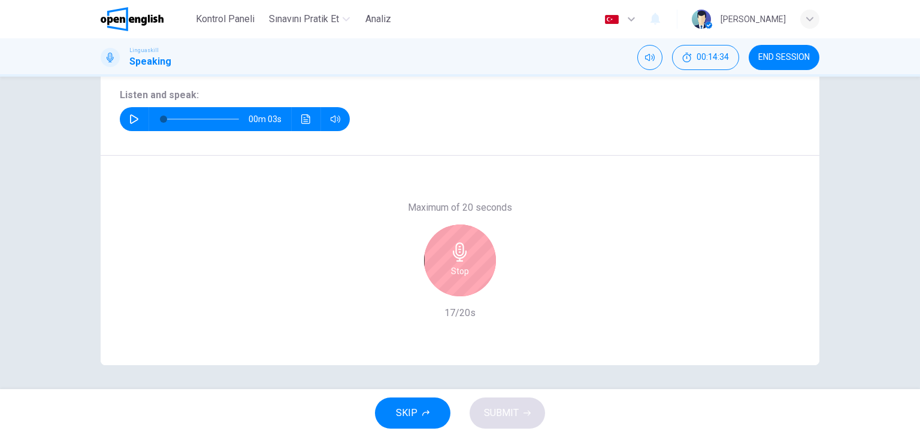
click at [445, 272] on div "Stop" at bounding box center [460, 261] width 72 height 72
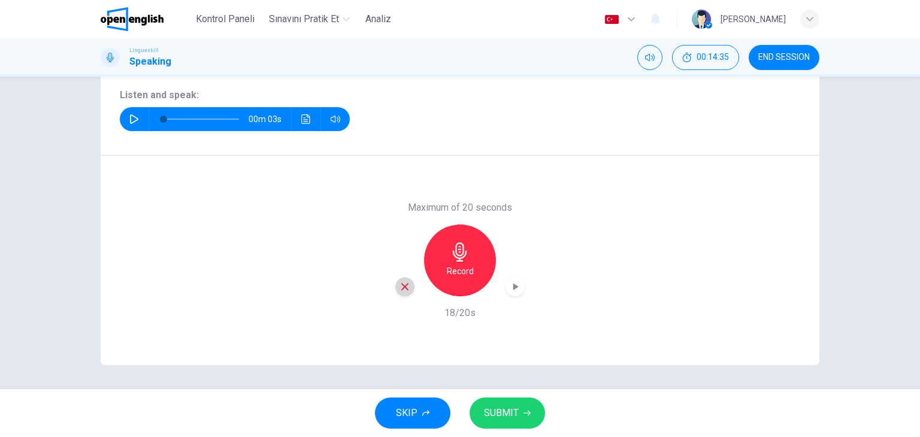
click at [402, 290] on icon "button" at bounding box center [404, 286] width 11 height 11
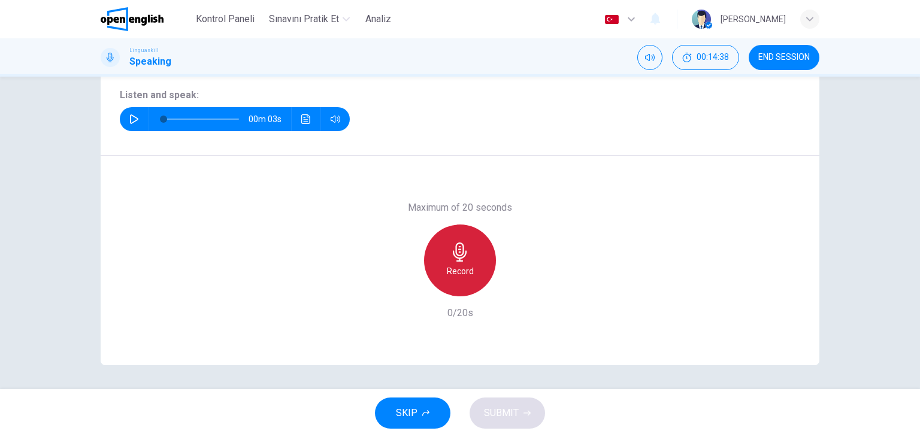
click at [460, 267] on h6 "Record" at bounding box center [460, 271] width 27 height 14
click at [460, 267] on h6 "Stop" at bounding box center [460, 271] width 18 height 14
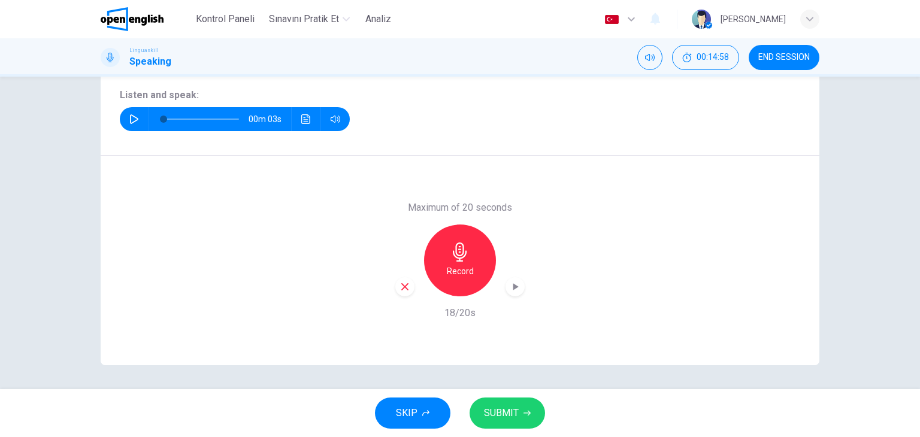
click at [512, 403] on button "SUBMIT" at bounding box center [506, 413] width 75 height 31
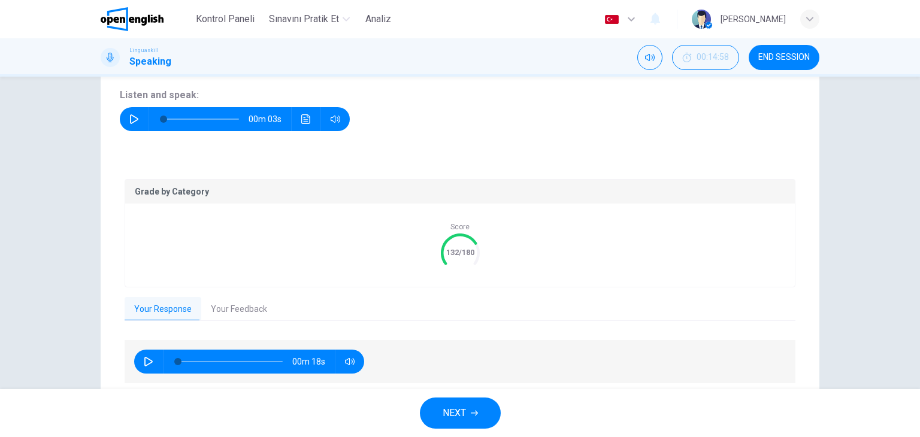
click at [247, 307] on button "Your Feedback" at bounding box center [238, 309] width 75 height 25
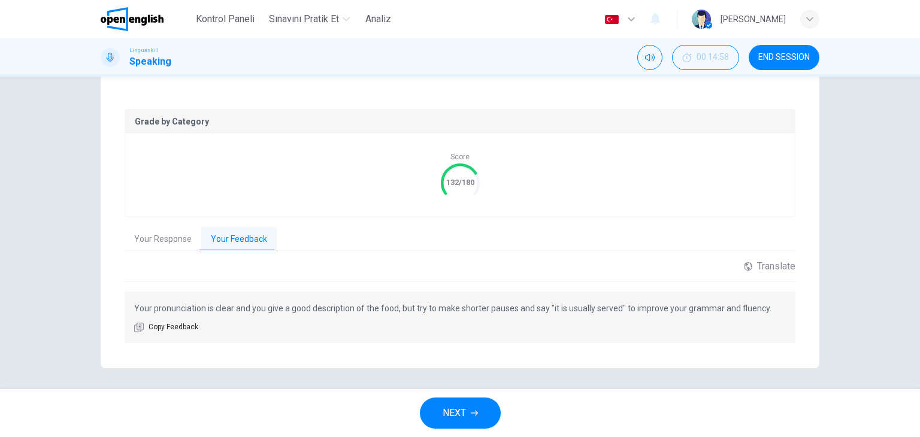
scroll to position [225, 0]
click at [172, 236] on button "Your Response" at bounding box center [163, 236] width 77 height 25
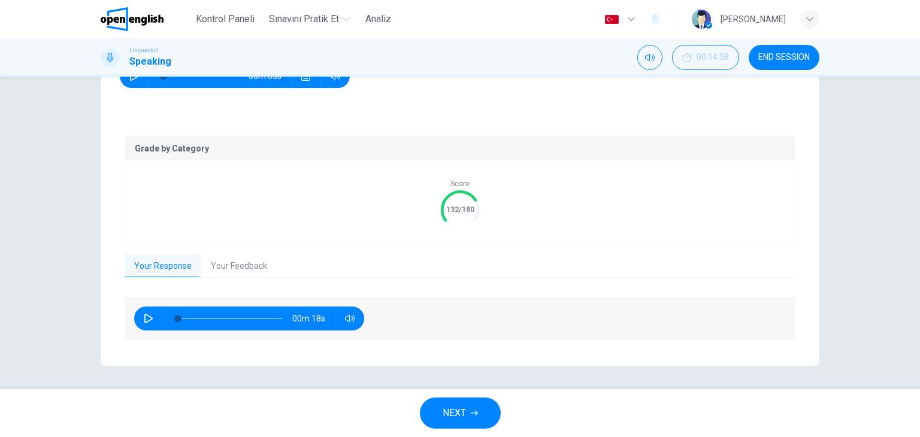
click at [149, 326] on button "button" at bounding box center [148, 319] width 19 height 24
click at [217, 271] on button "Your Feedback" at bounding box center [238, 266] width 75 height 25
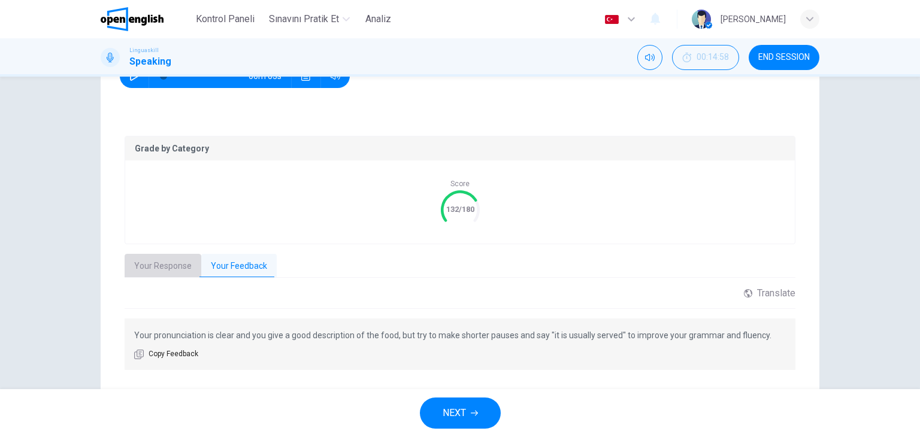
click at [183, 271] on button "Your Response" at bounding box center [163, 266] width 77 height 25
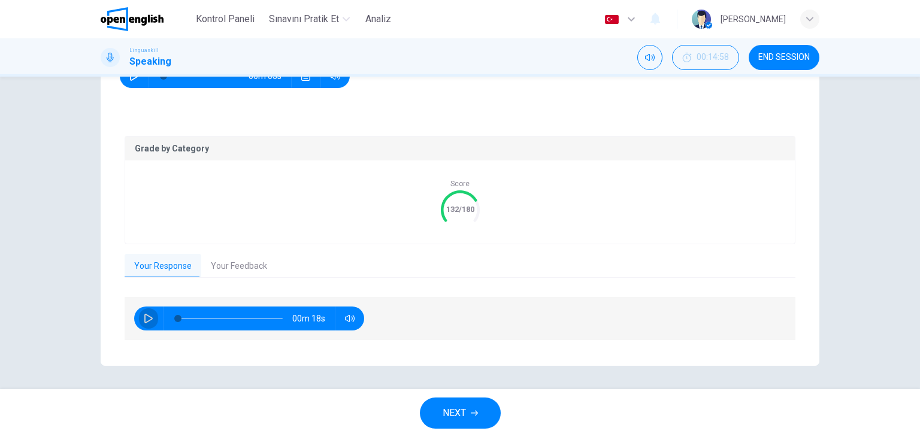
click at [145, 320] on icon "button" at bounding box center [148, 319] width 8 height 10
click at [234, 314] on span at bounding box center [230, 318] width 105 height 17
type input "*"
click at [469, 412] on button "NEXT" at bounding box center [460, 413] width 81 height 31
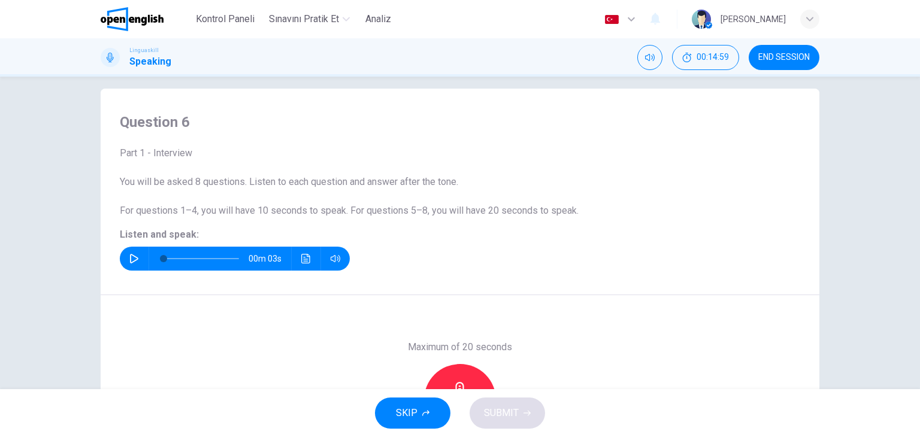
scroll to position [0, 0]
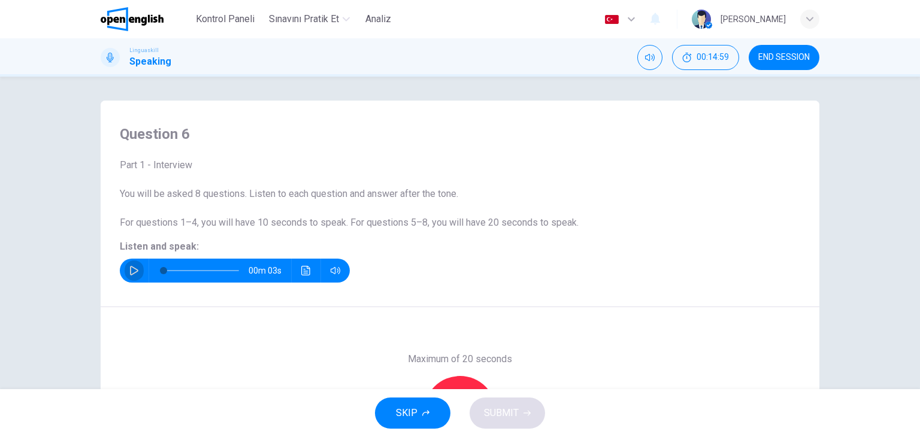
click at [125, 268] on button "button" at bounding box center [134, 271] width 19 height 24
type input "*"
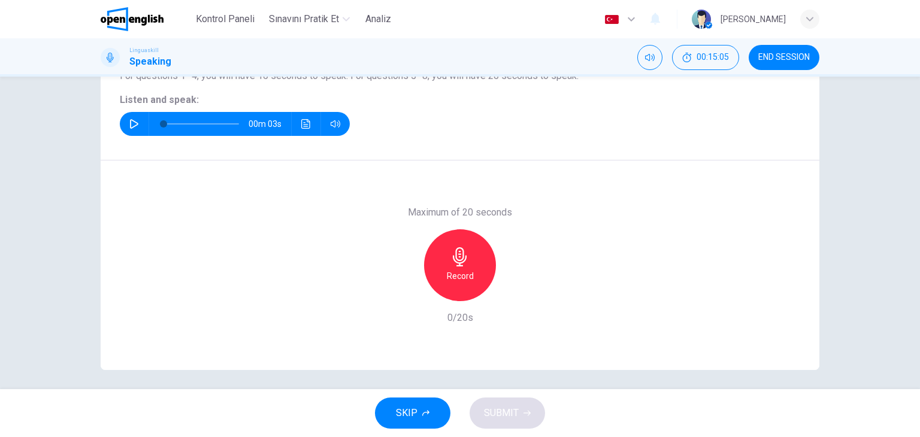
scroll to position [151, 0]
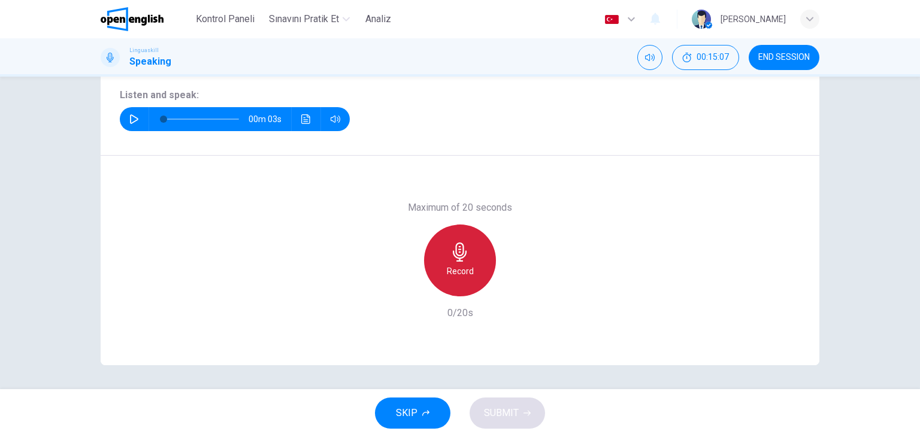
click at [472, 263] on div "Record" at bounding box center [460, 261] width 72 height 72
click at [475, 262] on div "Stop" at bounding box center [460, 261] width 72 height 72
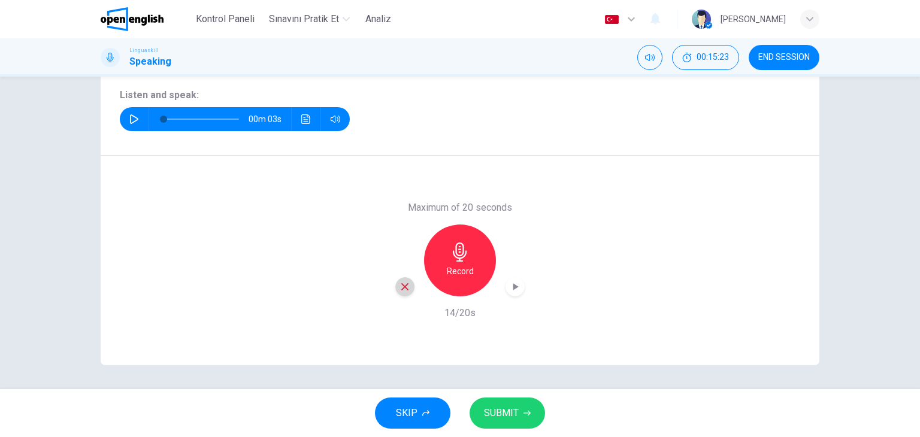
click at [395, 287] on div "button" at bounding box center [404, 286] width 19 height 19
click at [462, 271] on h6 "Record" at bounding box center [460, 271] width 27 height 14
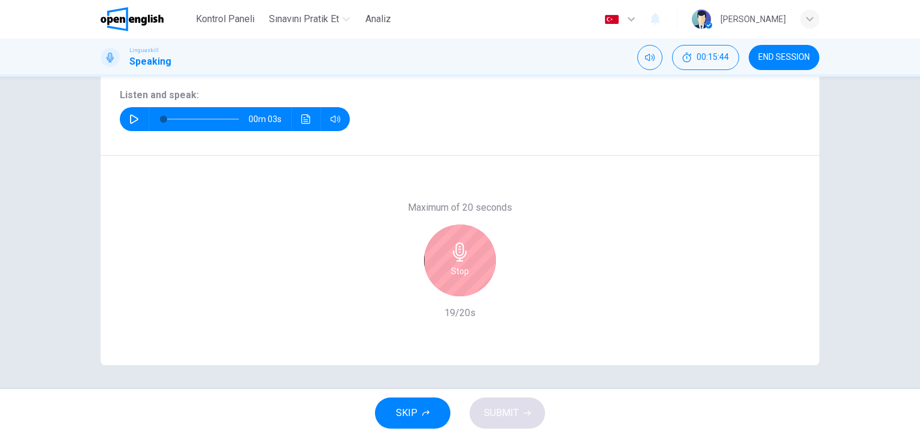
click at [466, 268] on div "Stop" at bounding box center [460, 261] width 72 height 72
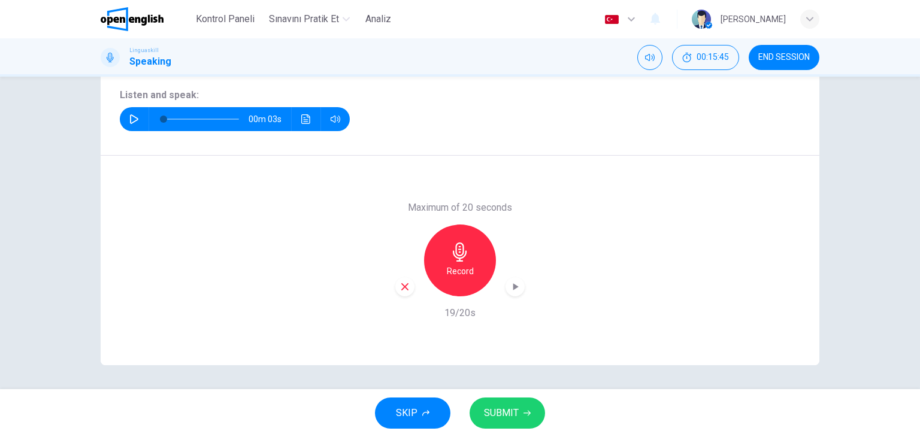
click at [507, 408] on span "SUBMIT" at bounding box center [501, 413] width 35 height 17
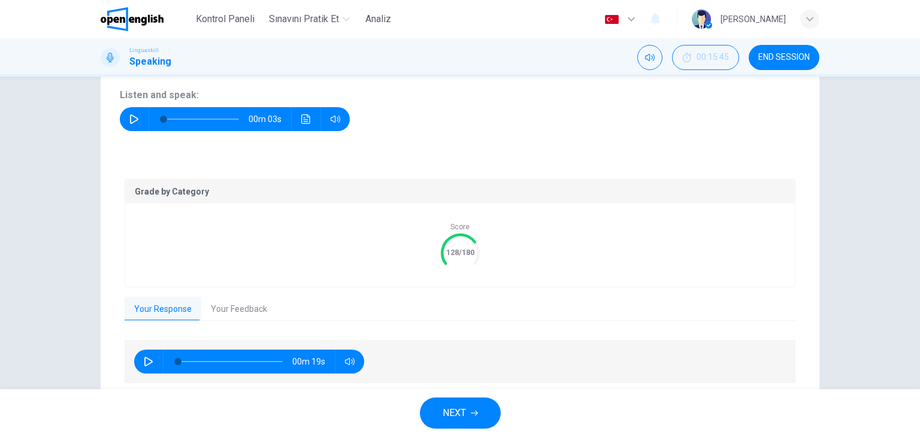
click at [244, 311] on button "Your Feedback" at bounding box center [238, 309] width 75 height 25
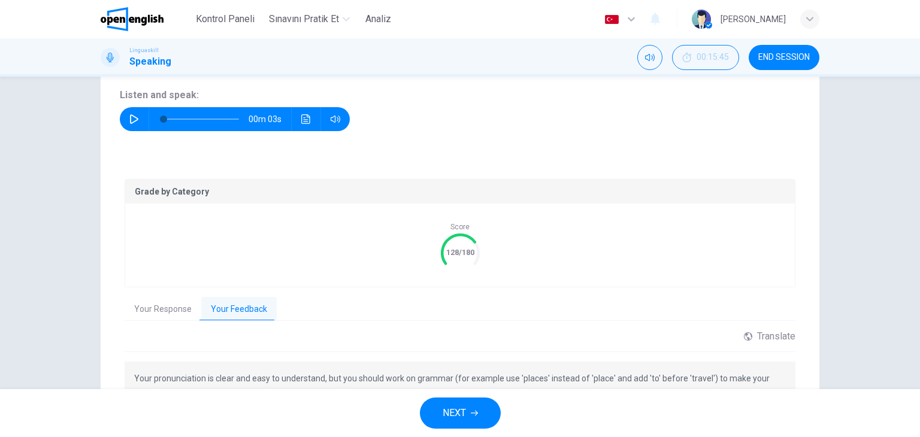
scroll to position [211, 0]
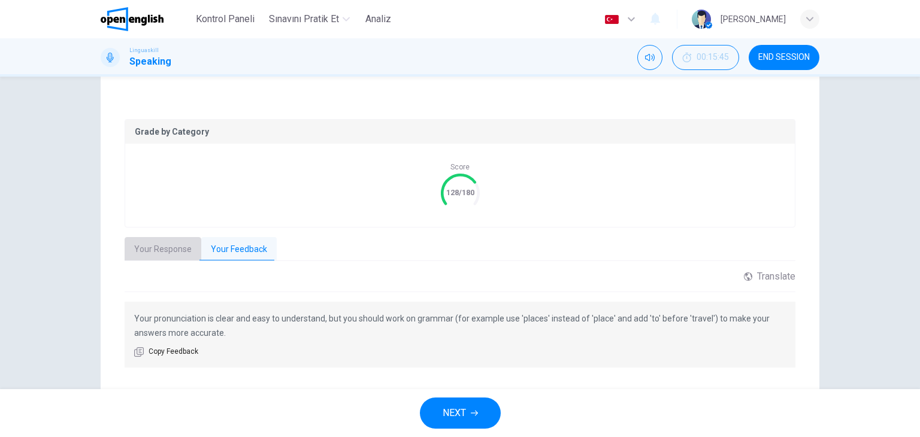
click at [180, 243] on button "Your Response" at bounding box center [163, 249] width 77 height 25
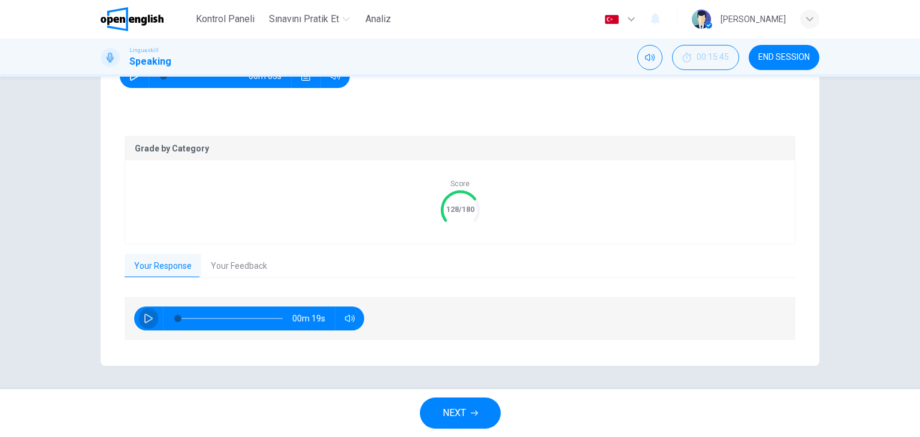
click at [150, 323] on button "button" at bounding box center [148, 319] width 19 height 24
type input "*"
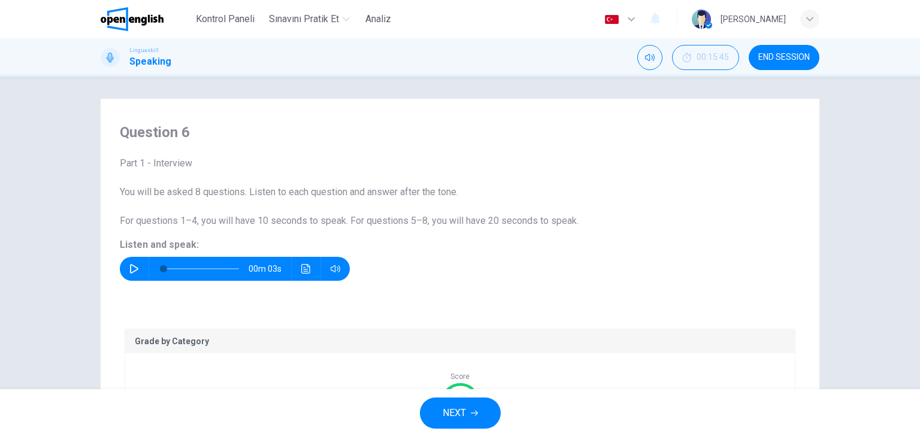
scroll to position [0, 0]
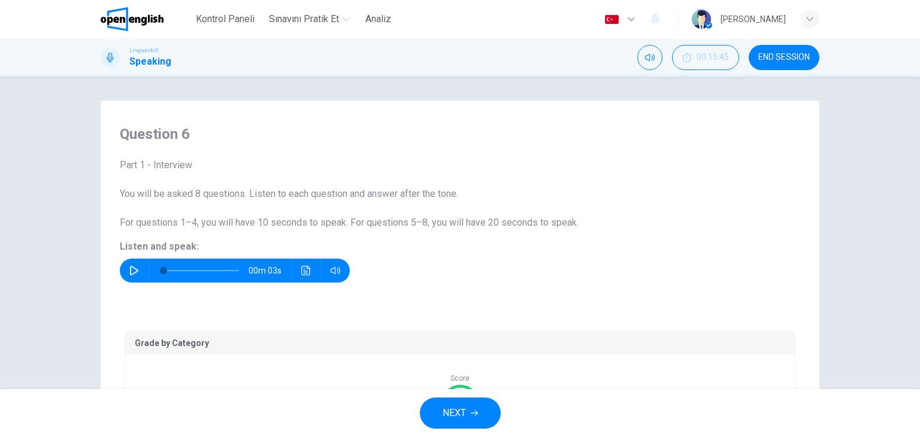
click at [135, 268] on icon "button" at bounding box center [134, 271] width 10 height 10
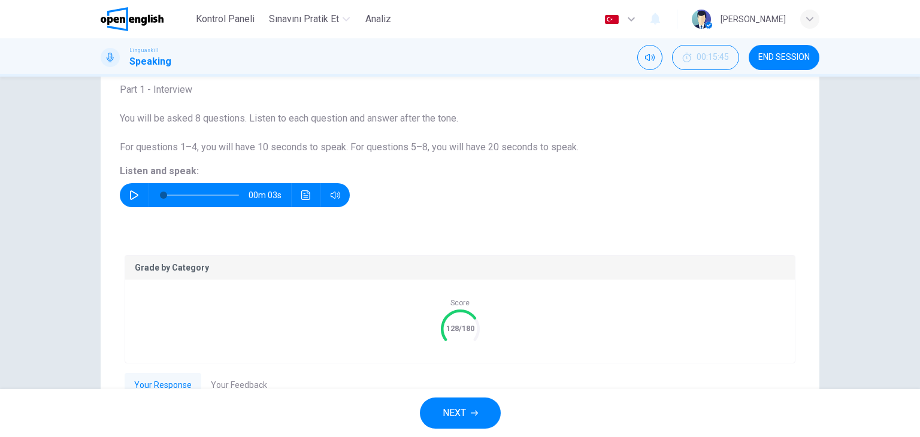
scroll to position [75, 0]
click at [465, 407] on span "NEXT" at bounding box center [453, 413] width 23 height 17
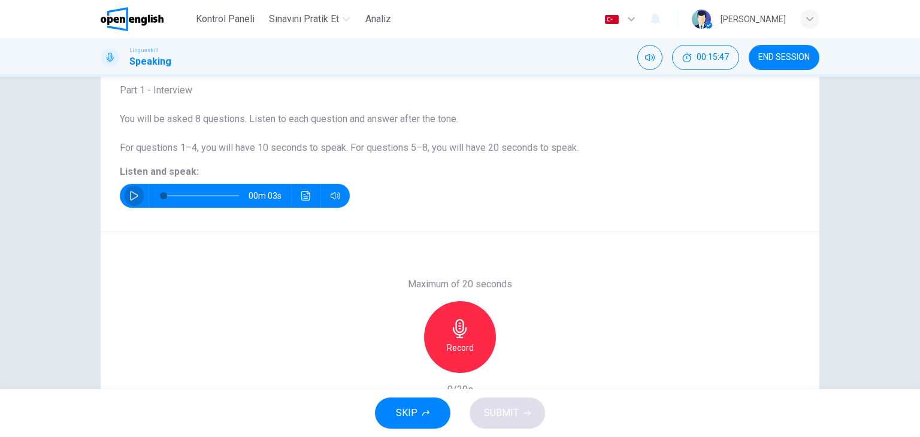
click at [134, 193] on icon "button" at bounding box center [134, 196] width 10 height 10
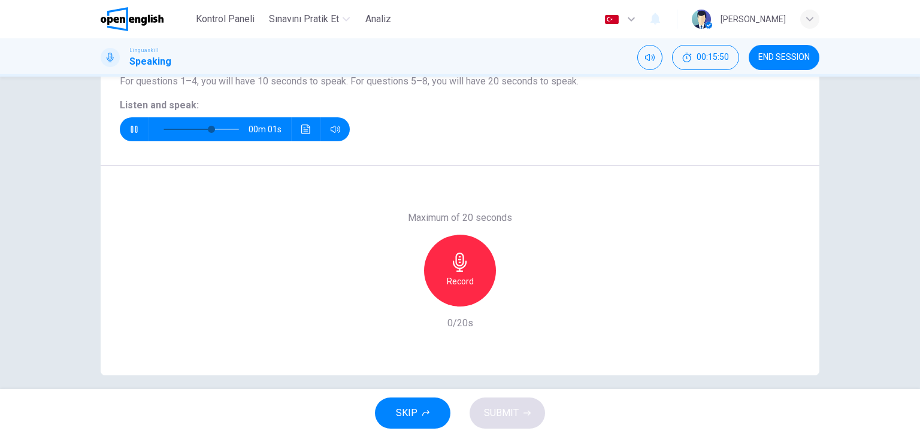
scroll to position [151, 0]
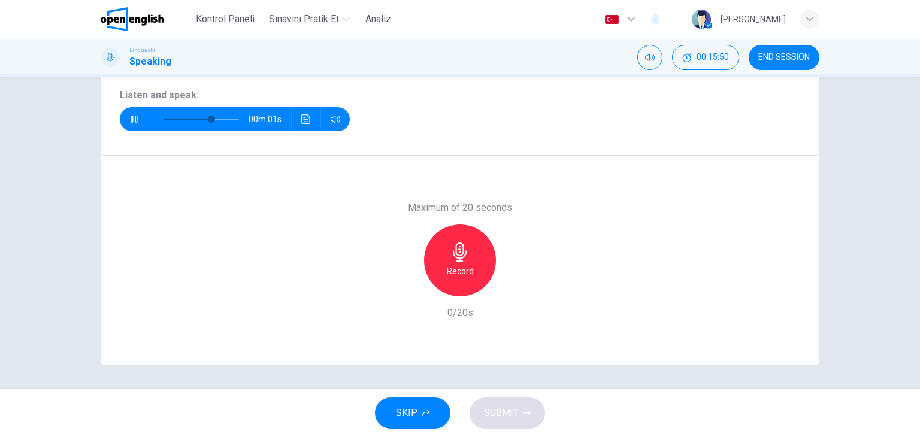
type input "*"
click at [477, 274] on div "Record" at bounding box center [460, 261] width 72 height 72
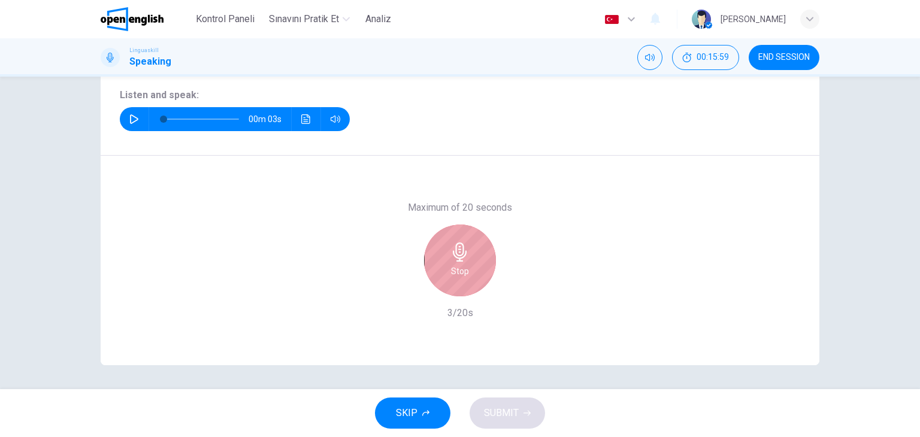
click at [453, 248] on icon "button" at bounding box center [460, 251] width 14 height 19
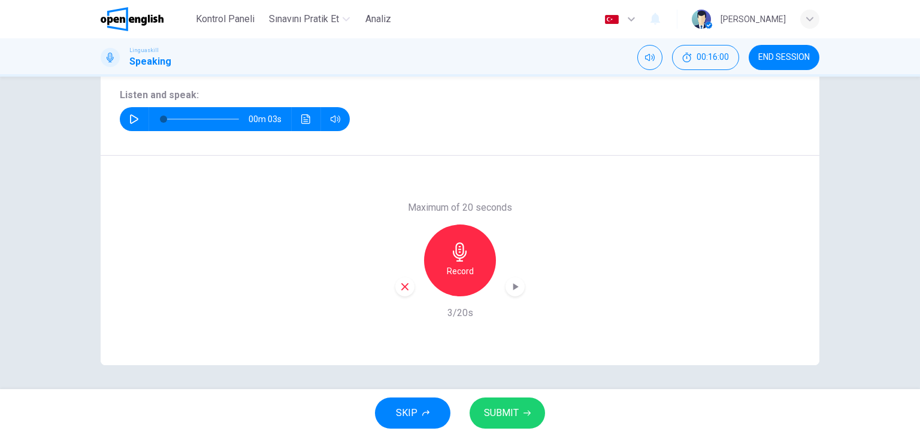
click at [388, 288] on div "Maximum of 20 seconds Record 3/20s" at bounding box center [460, 261] width 718 height 210
click at [401, 286] on icon "button" at bounding box center [404, 286] width 7 height 7
click at [465, 266] on h6 "Record" at bounding box center [460, 271] width 27 height 14
click at [395, 283] on div "button" at bounding box center [404, 286] width 19 height 19
click at [465, 258] on icon "button" at bounding box center [459, 251] width 19 height 19
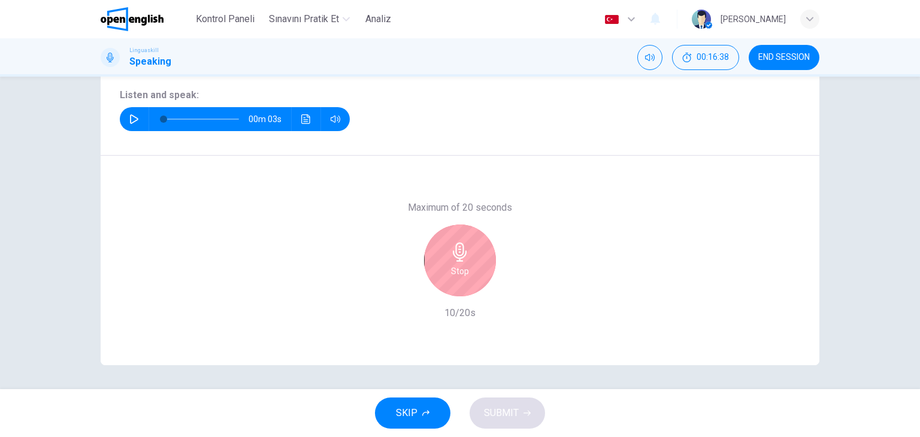
click at [465, 259] on icon "button" at bounding box center [459, 251] width 19 height 19
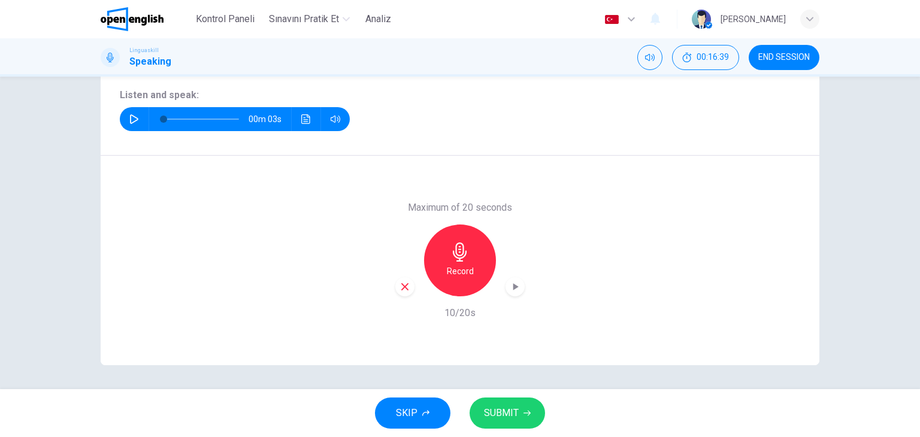
drag, startPoint x: 405, startPoint y: 287, endPoint x: 443, endPoint y: 272, distance: 41.1
click at [405, 287] on icon "button" at bounding box center [404, 286] width 11 height 11
click at [455, 262] on div "Record" at bounding box center [460, 261] width 72 height 72
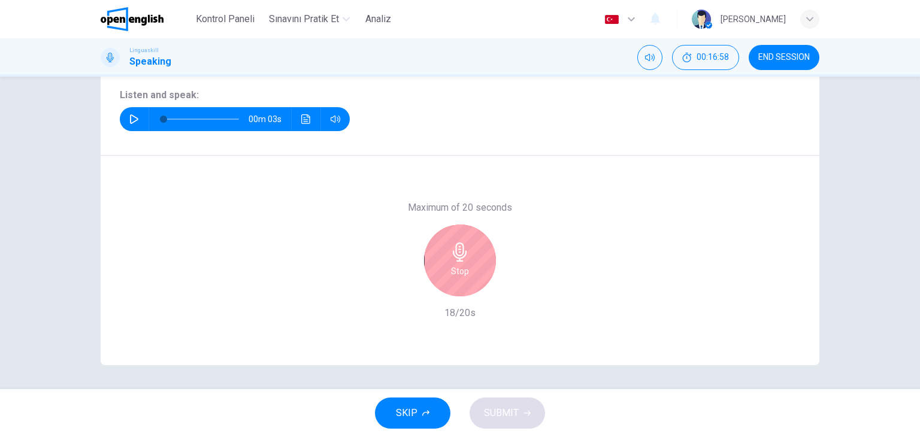
click at [455, 262] on div "Stop" at bounding box center [460, 261] width 72 height 72
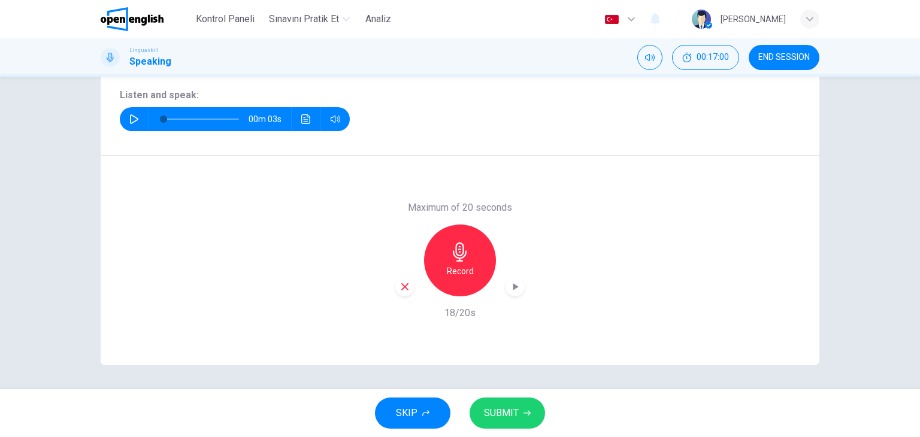
click at [514, 408] on span "SUBMIT" at bounding box center [501, 413] width 35 height 17
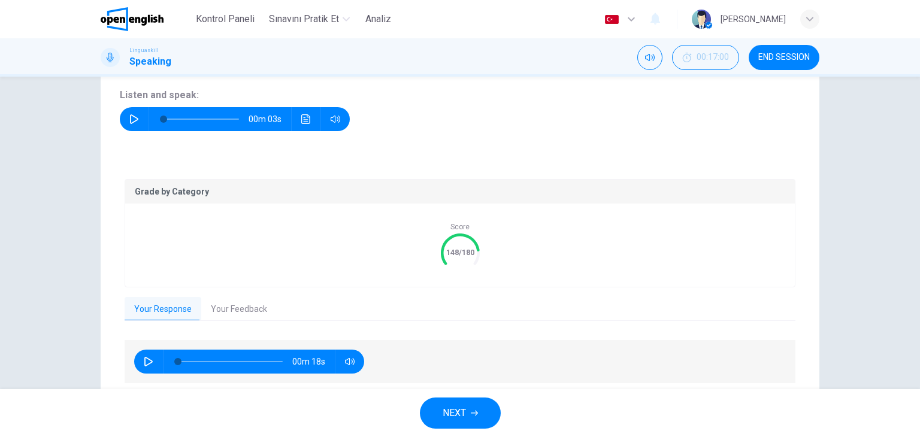
click at [144, 363] on icon "button" at bounding box center [148, 362] width 8 height 10
click at [215, 311] on button "Your Feedback" at bounding box center [238, 309] width 75 height 25
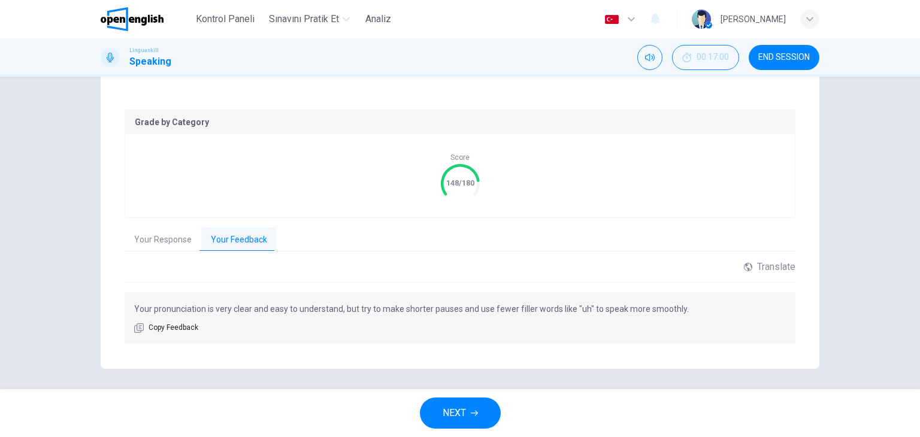
scroll to position [225, 0]
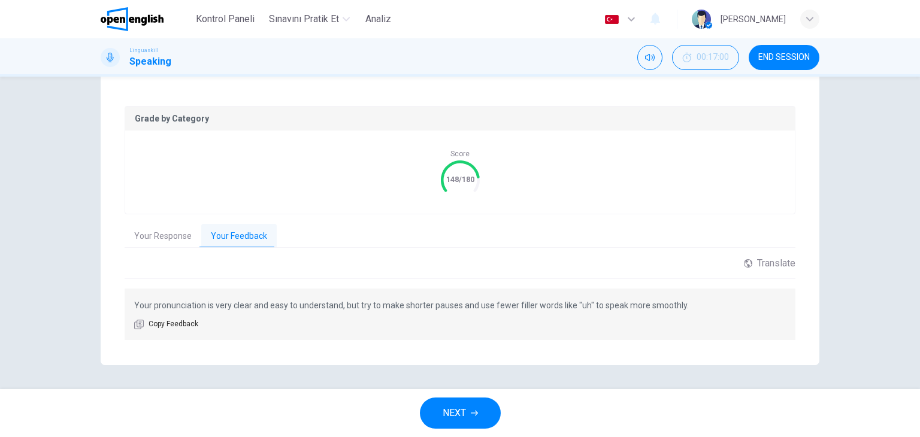
click at [180, 238] on button "Your Response" at bounding box center [163, 236] width 77 height 25
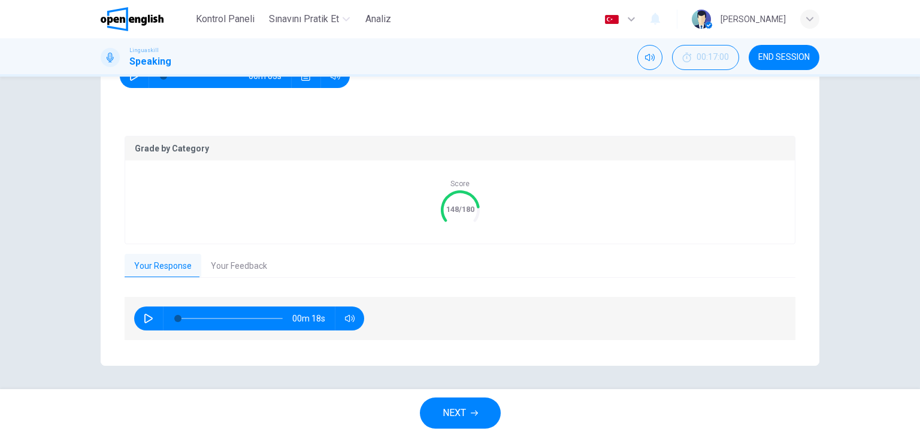
click at [145, 317] on icon "button" at bounding box center [149, 319] width 10 height 10
click at [200, 317] on span at bounding box center [230, 318] width 105 height 17
click at [219, 311] on span at bounding box center [230, 318] width 105 height 17
click at [151, 317] on button "button" at bounding box center [148, 319] width 19 height 24
type input "*"
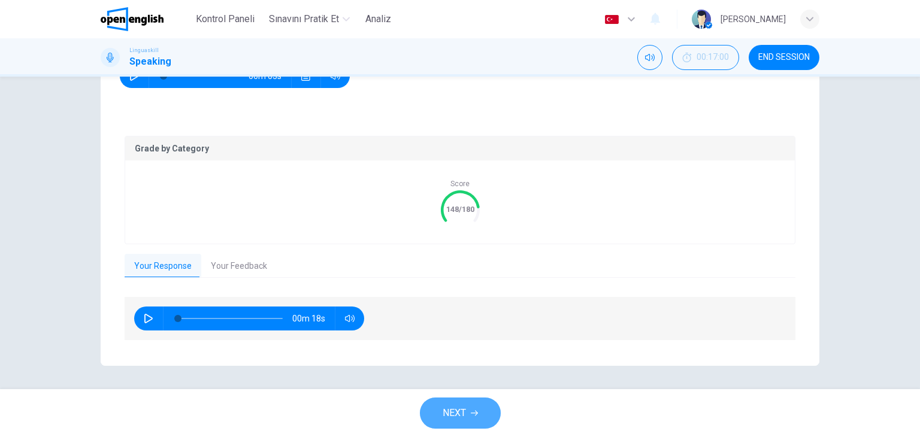
click at [448, 424] on button "NEXT" at bounding box center [460, 413] width 81 height 31
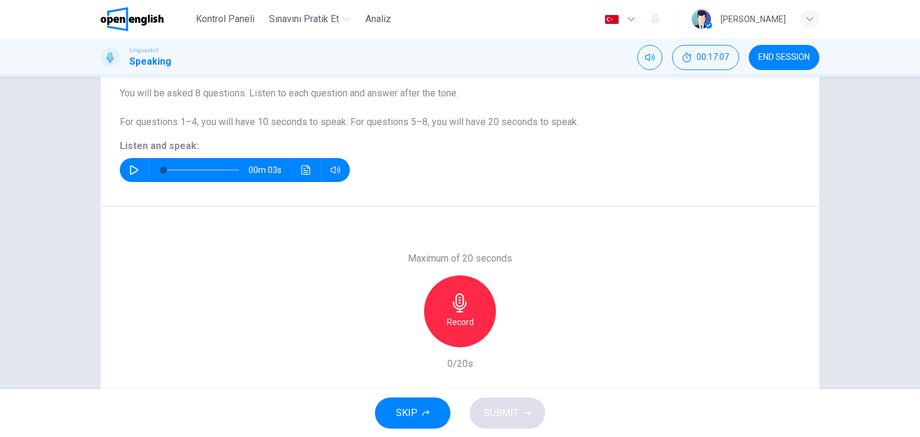
scroll to position [32, 0]
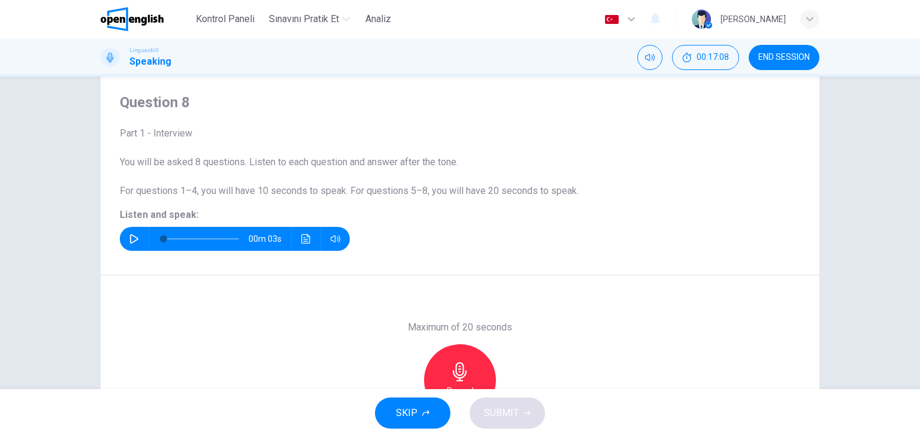
click at [132, 234] on icon "button" at bounding box center [134, 239] width 10 height 10
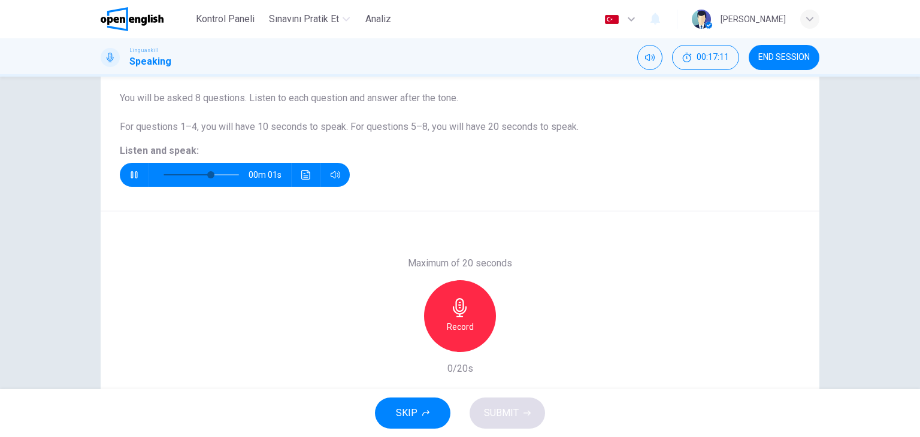
scroll to position [151, 0]
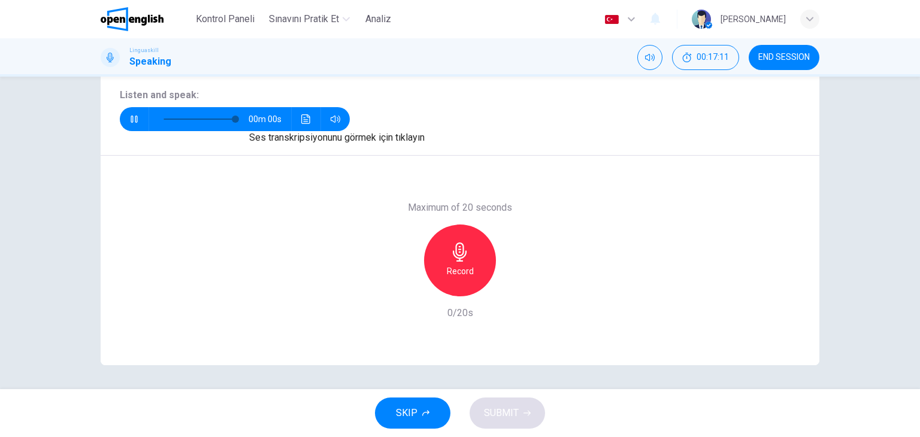
type input "*"
click at [457, 244] on icon "button" at bounding box center [459, 251] width 19 height 19
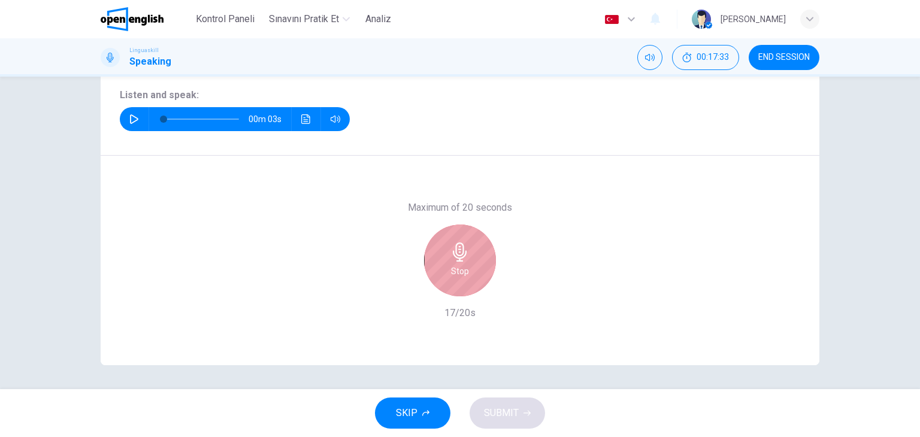
click at [457, 244] on icon "button" at bounding box center [459, 251] width 19 height 19
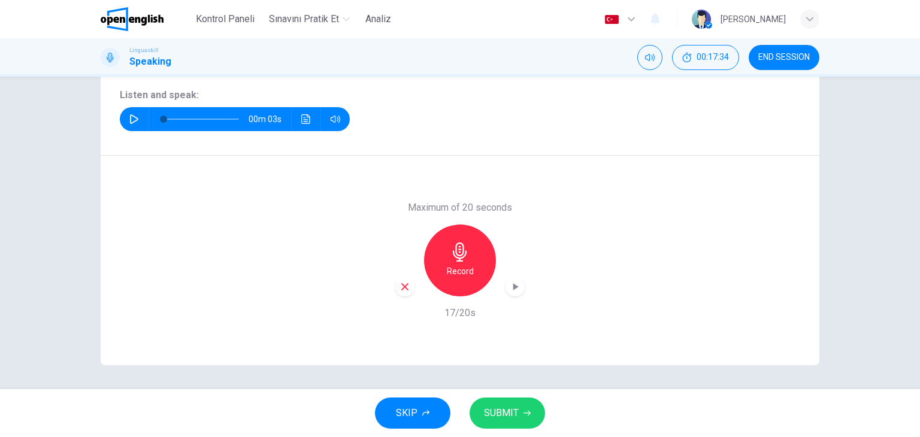
click at [405, 288] on icon "button" at bounding box center [404, 286] width 11 height 11
click at [475, 254] on div "Record" at bounding box center [460, 261] width 72 height 72
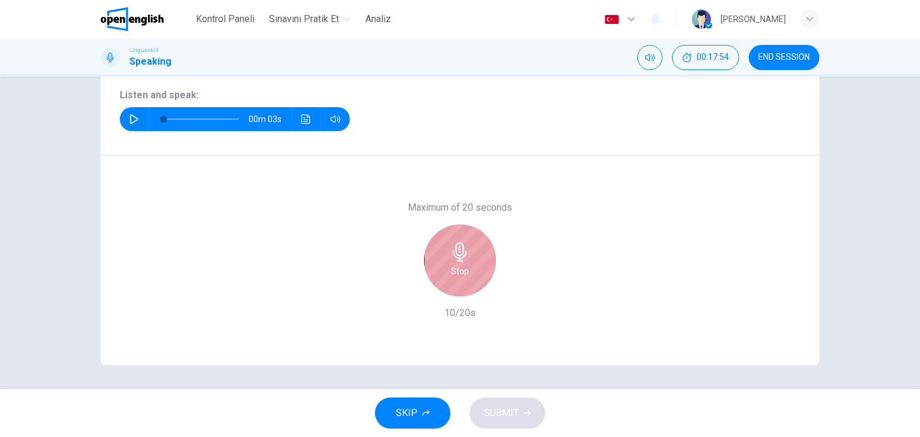
click at [475, 254] on div "Stop" at bounding box center [460, 261] width 72 height 72
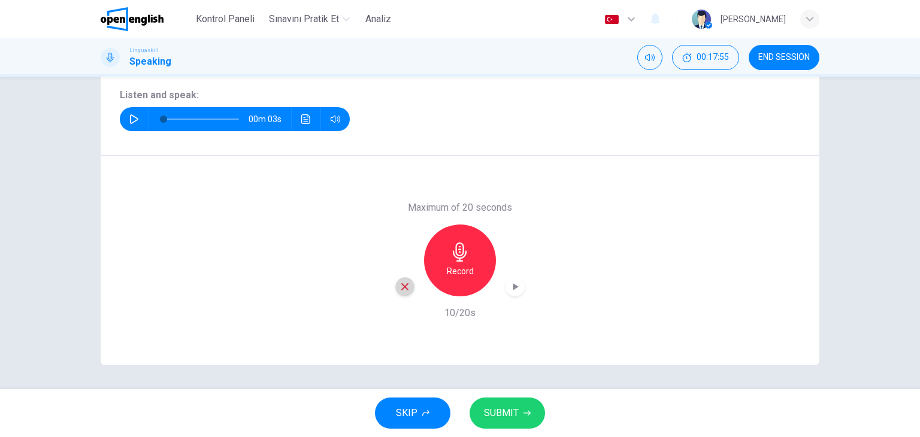
click at [407, 283] on div "button" at bounding box center [404, 286] width 19 height 19
click at [476, 250] on div "Record" at bounding box center [460, 261] width 72 height 72
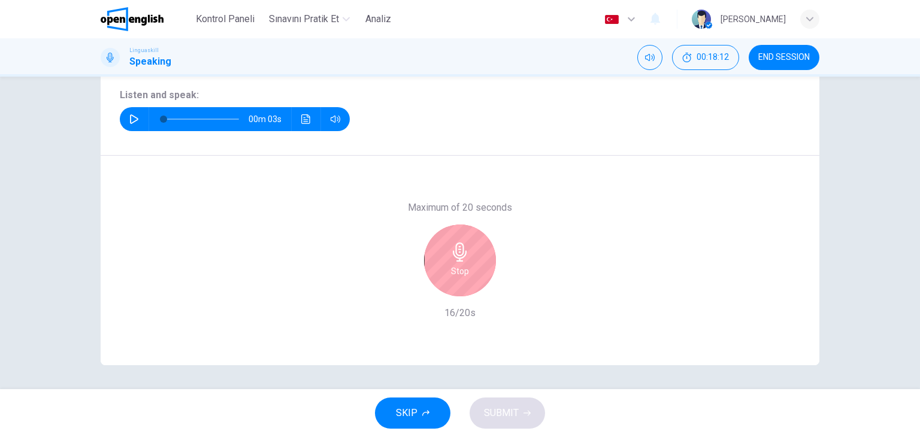
click at [470, 249] on div "Stop" at bounding box center [460, 261] width 72 height 72
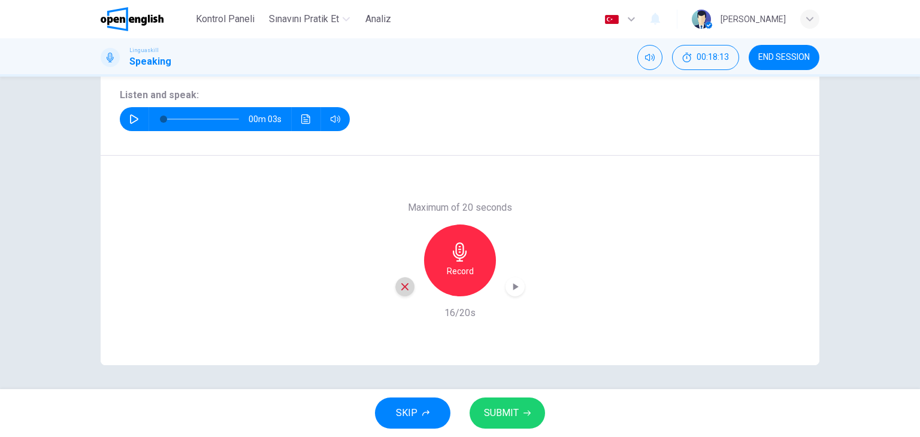
click at [401, 295] on div "button" at bounding box center [404, 286] width 19 height 19
click at [455, 264] on h6 "Record" at bounding box center [460, 271] width 27 height 14
click at [507, 405] on span "SUBMIT" at bounding box center [501, 413] width 35 height 17
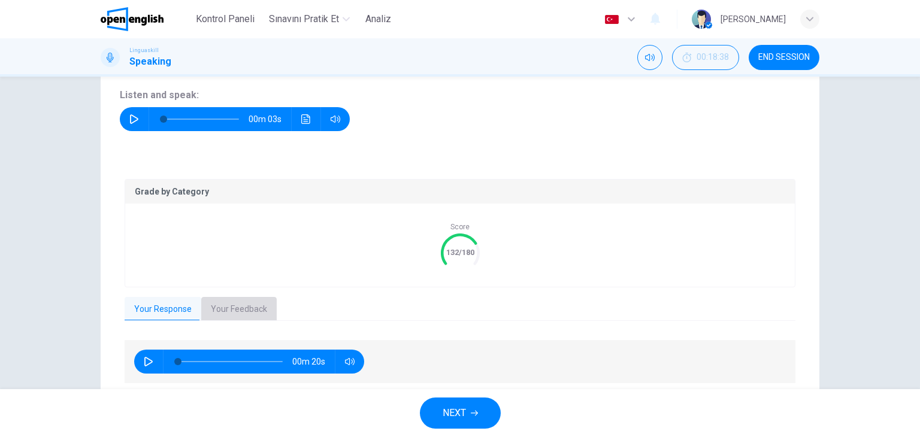
click at [242, 299] on button "Your Feedback" at bounding box center [238, 309] width 75 height 25
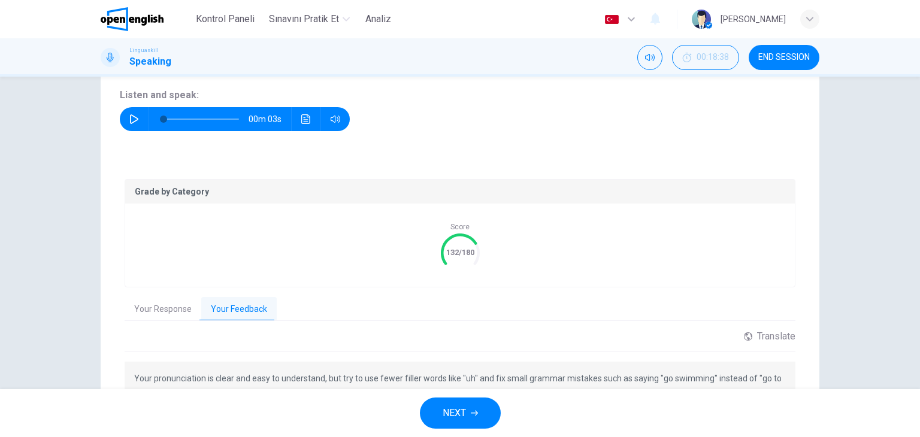
drag, startPoint x: 331, startPoint y: 371, endPoint x: 335, endPoint y: 389, distance: 17.9
click at [335, 389] on div "Kontrol Paneli Sınavını [PERSON_NAME] Et Analiz Türkçe ** ​ [PERSON_NAME] Lingu…" at bounding box center [460, 218] width 920 height 437
click at [383, 383] on p "Your pronunciation is clear and easy to understand, but try to use fewer filler…" at bounding box center [459, 385] width 651 height 29
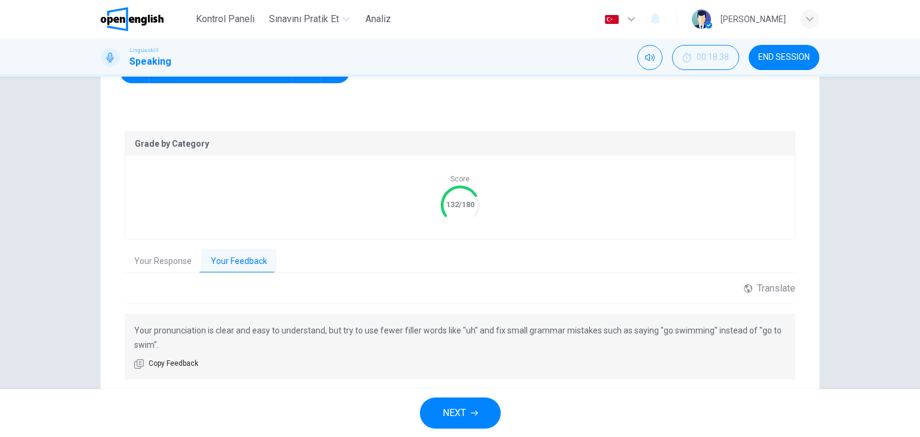
scroll to position [223, 0]
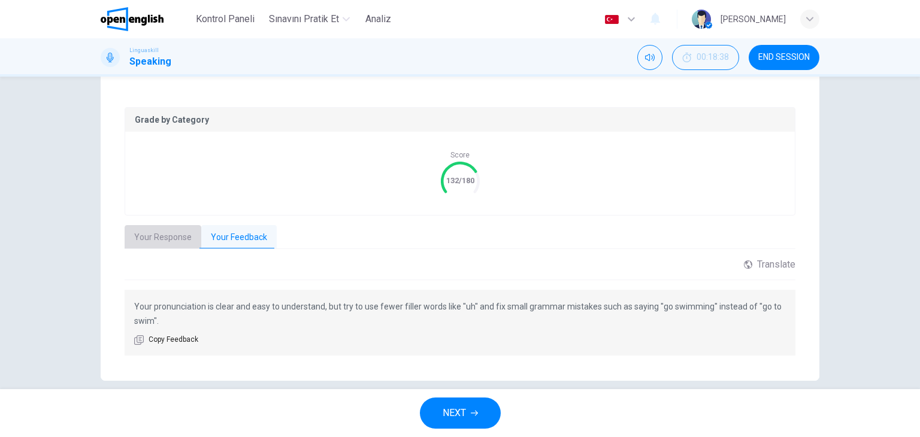
click at [148, 235] on button "Your Response" at bounding box center [163, 237] width 77 height 25
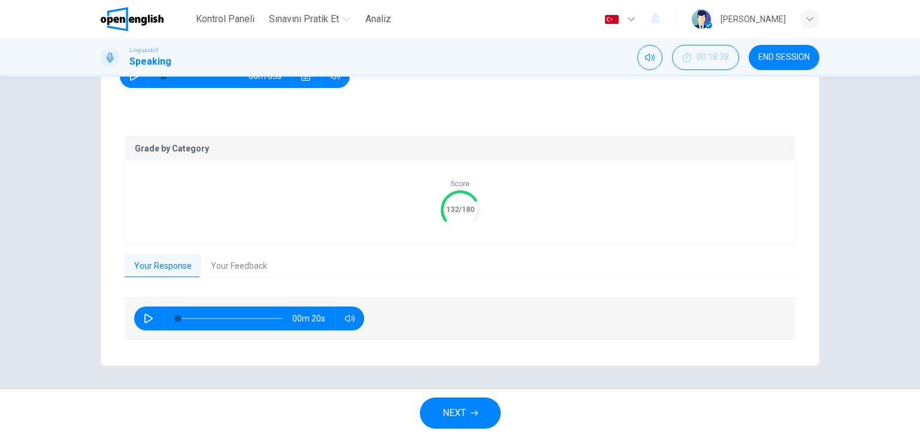
click at [151, 321] on button "button" at bounding box center [148, 319] width 19 height 24
click at [244, 266] on button "Your Feedback" at bounding box center [238, 266] width 75 height 25
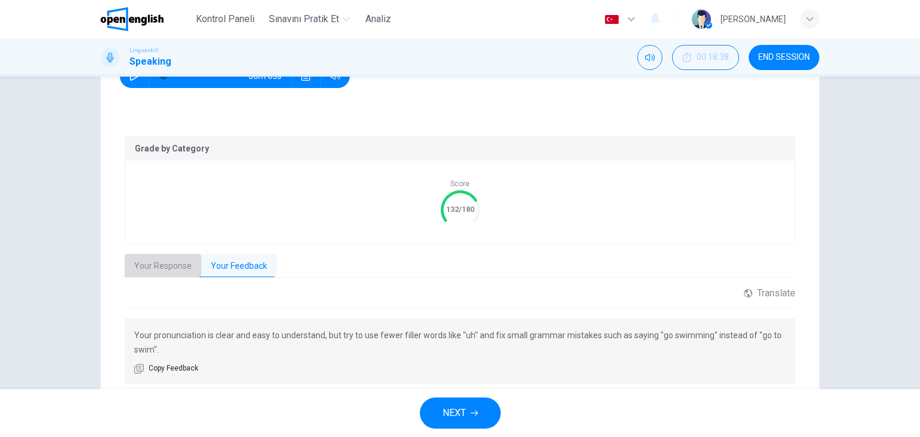
click at [168, 271] on button "Your Response" at bounding box center [163, 266] width 77 height 25
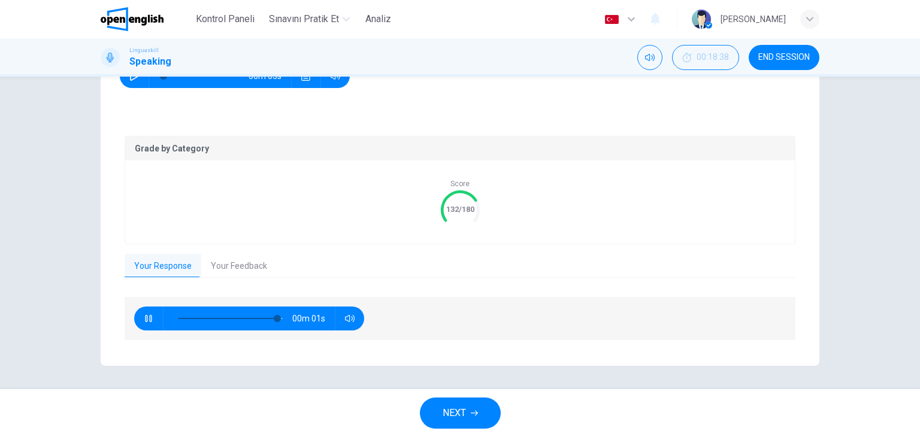
type input "*"
click at [226, 271] on button "Your Feedback" at bounding box center [238, 266] width 75 height 25
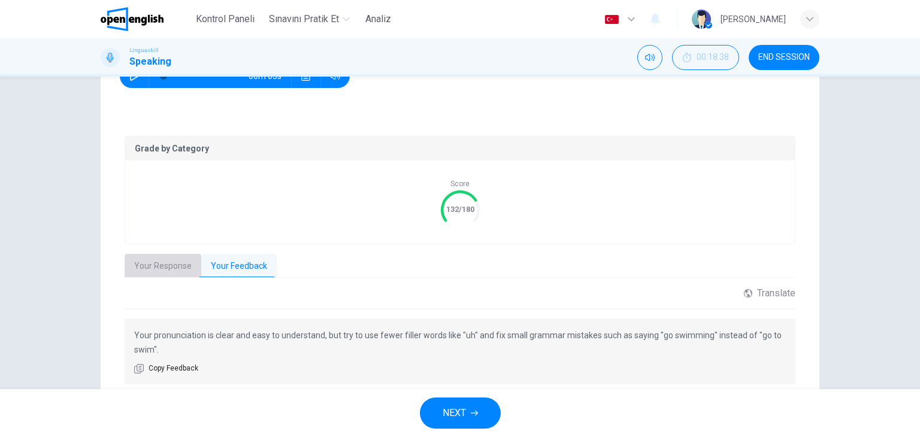
click at [180, 266] on button "Your Response" at bounding box center [163, 266] width 77 height 25
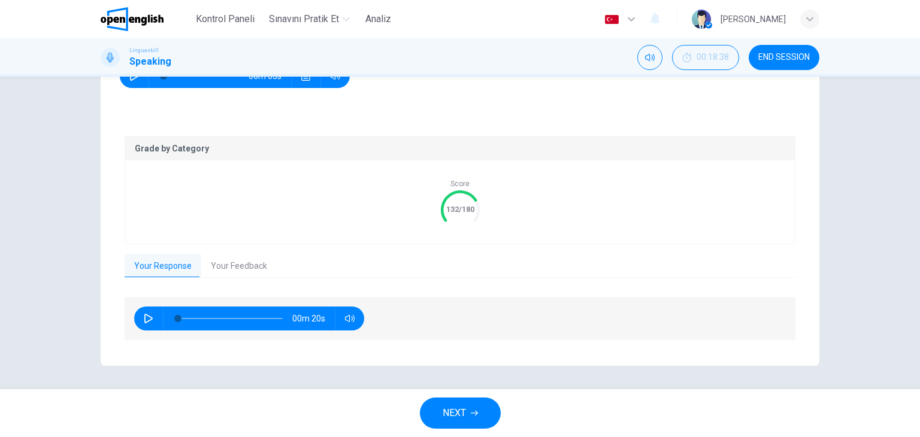
click at [439, 412] on button "NEXT" at bounding box center [460, 413] width 81 height 31
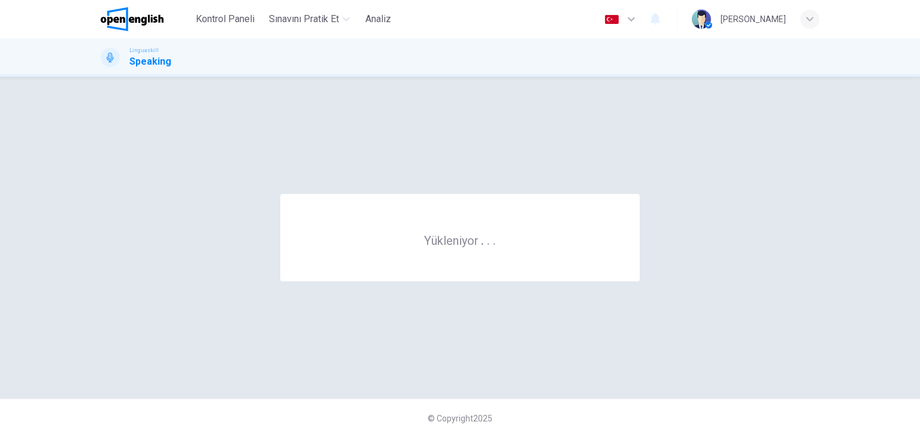
scroll to position [0, 0]
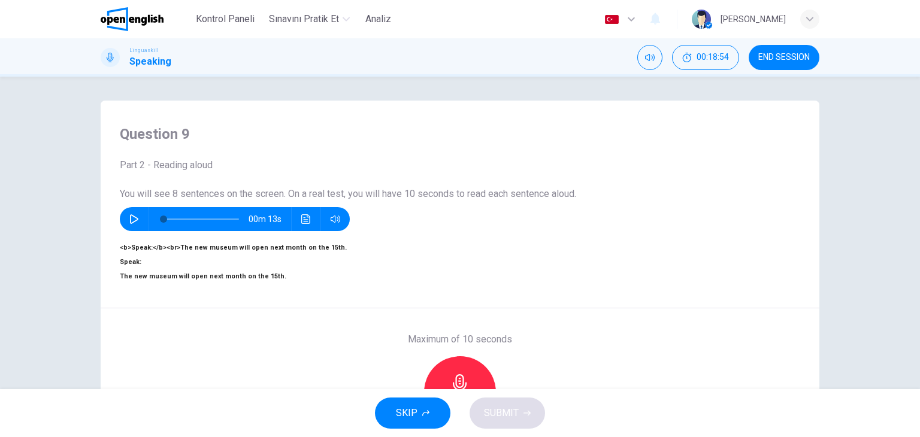
click at [134, 220] on icon "button" at bounding box center [134, 219] width 10 height 10
click at [301, 219] on icon "Ses transkripsiyonunu görmek için tıklayın" at bounding box center [306, 219] width 10 height 10
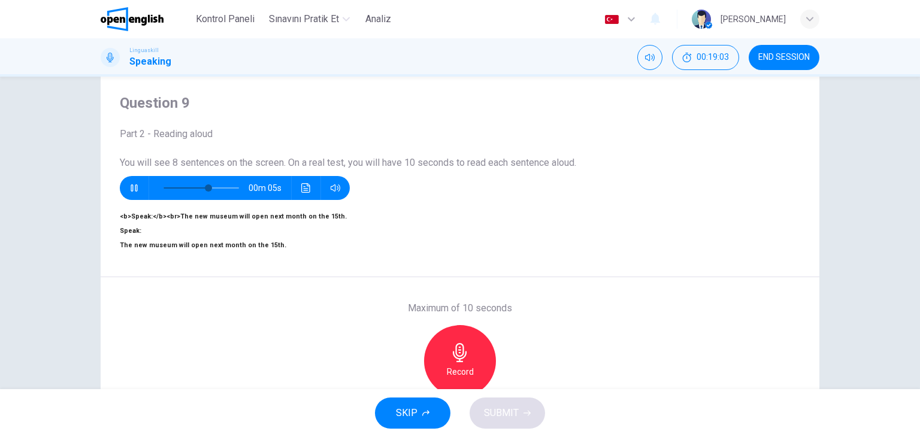
scroll to position [60, 0]
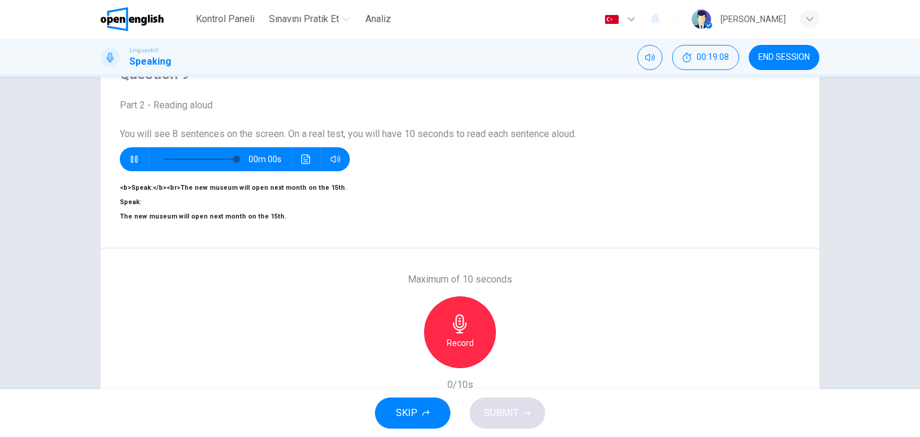
type input "*"
drag, startPoint x: 137, startPoint y: 203, endPoint x: 271, endPoint y: 203, distance: 134.1
click at [263, 203] on span "Speak: The new museum will open next month on the 15th." at bounding box center [203, 209] width 166 height 22
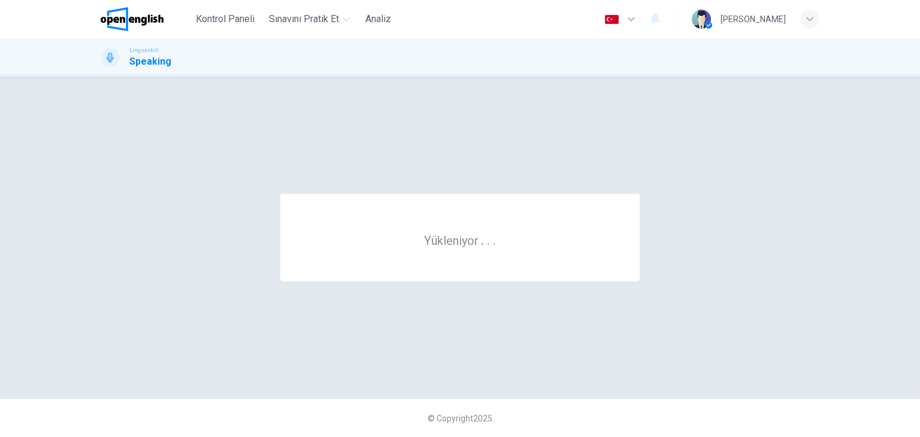
scroll to position [0, 0]
